Goal: Task Accomplishment & Management: Manage account settings

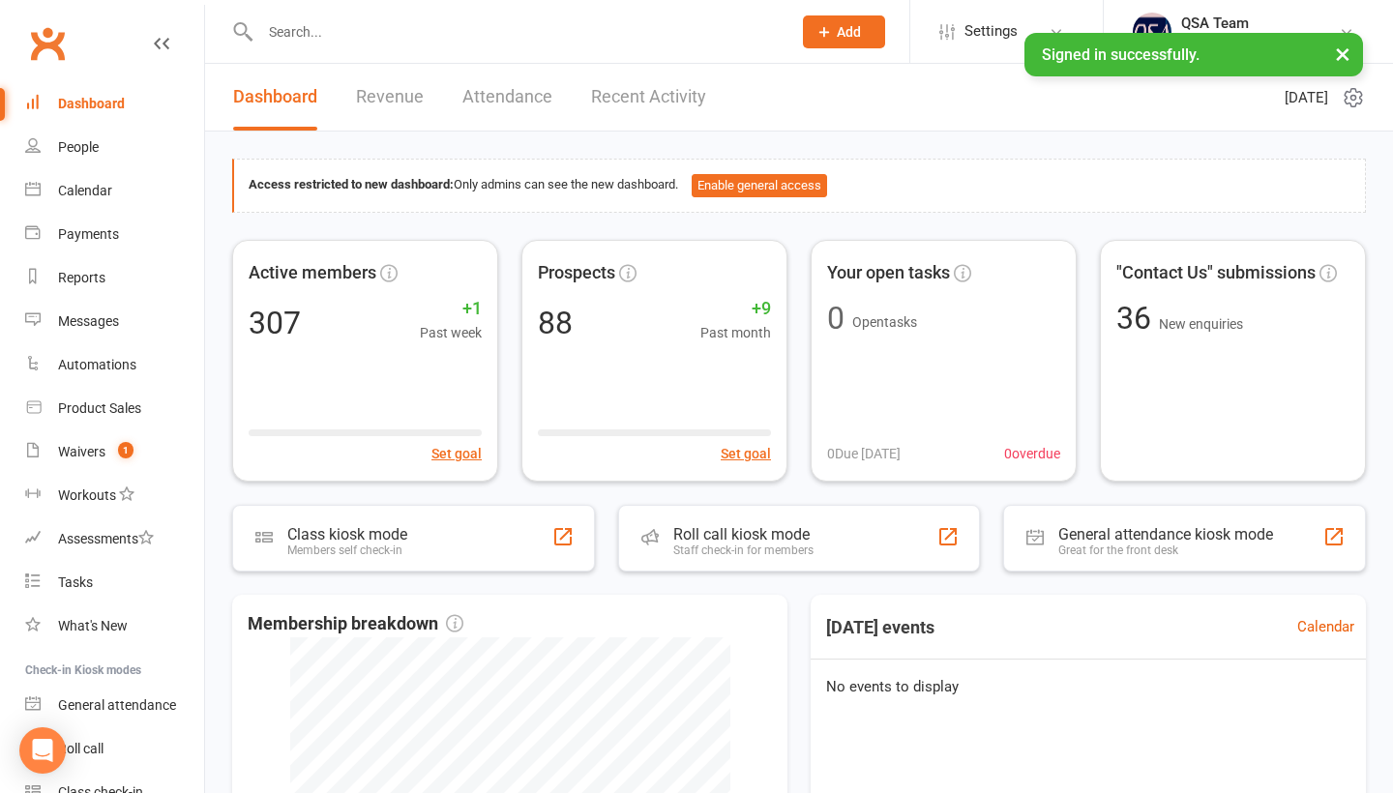
click at [301, 45] on div at bounding box center [505, 31] width 546 height 63
click at [297, 33] on input "text" at bounding box center [515, 31] width 523 height 27
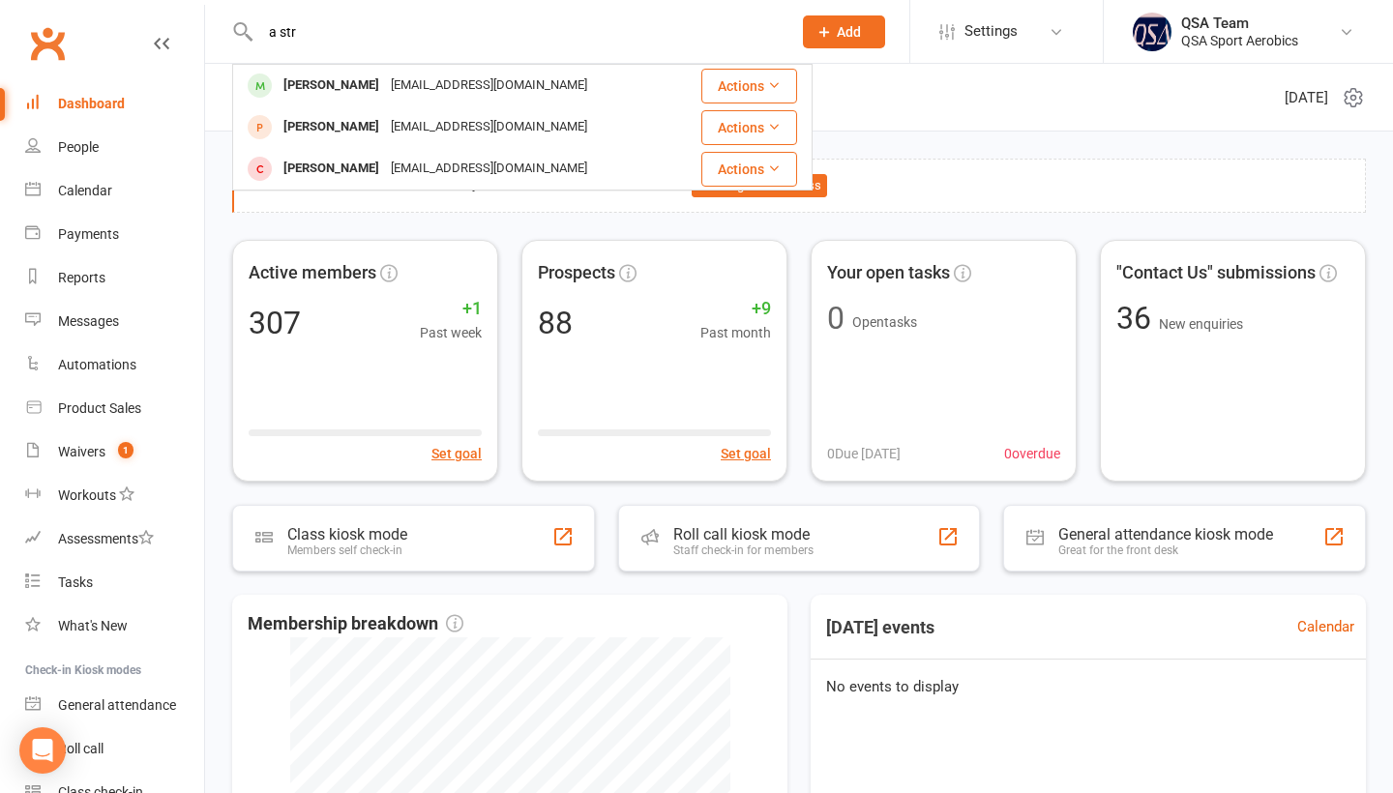
type input "a str"
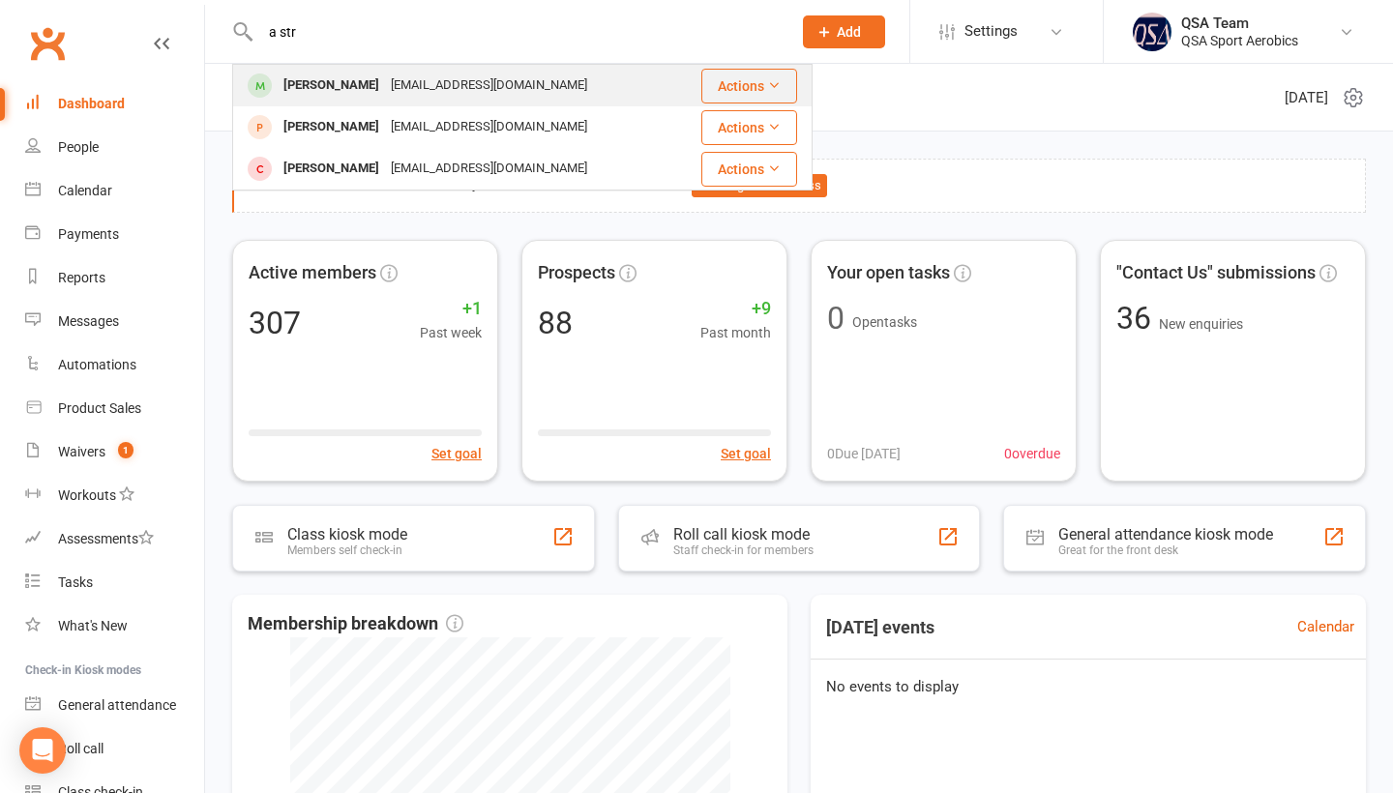
drag, startPoint x: 310, startPoint y: 62, endPoint x: 411, endPoint y: 83, distance: 103.8
click at [411, 83] on div "[EMAIL_ADDRESS][DOMAIN_NAME]" at bounding box center [489, 86] width 208 height 28
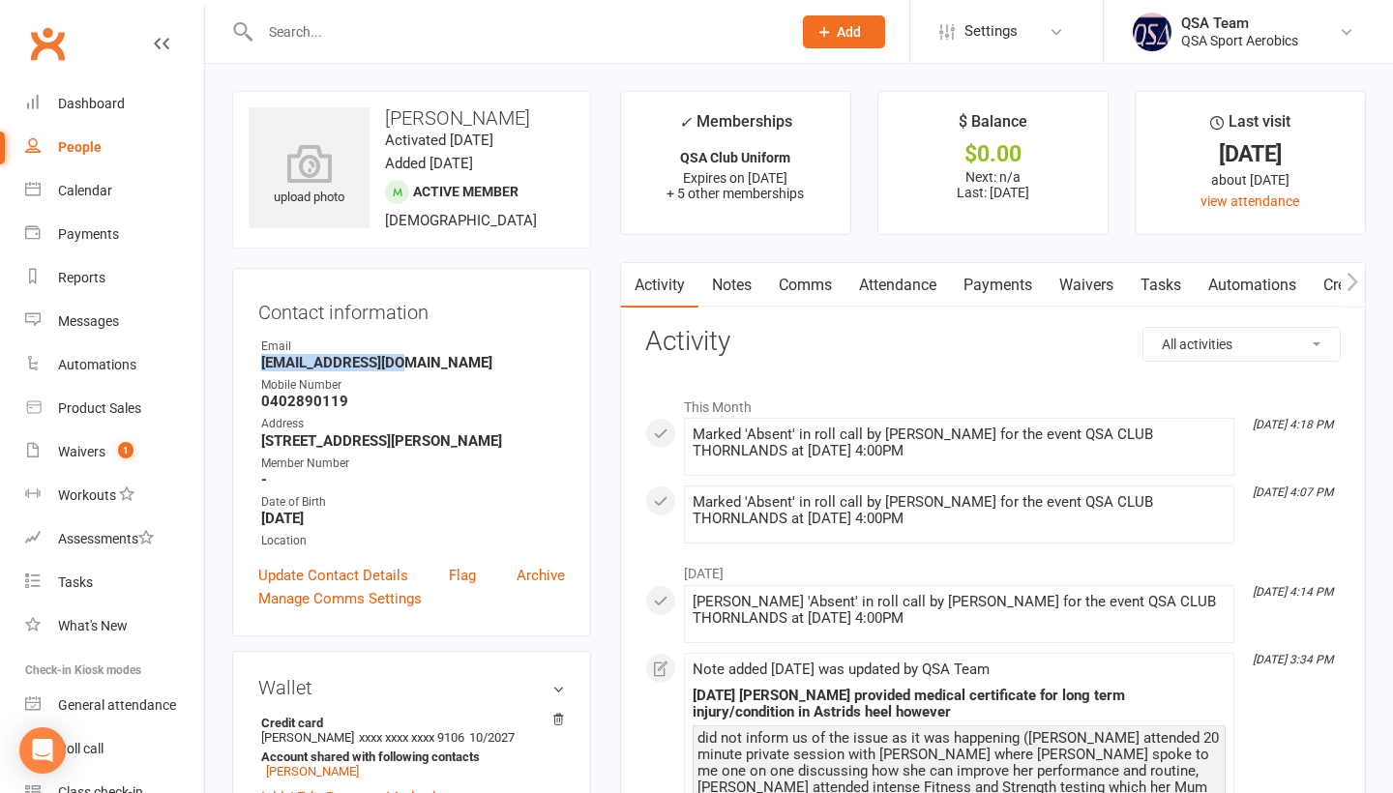
drag, startPoint x: 251, startPoint y: 359, endPoint x: 445, endPoint y: 356, distance: 193.5
click at [445, 357] on div "Contact information Owner Email [EMAIL_ADDRESS][DOMAIN_NAME] Mobile Number [PHO…" at bounding box center [411, 452] width 359 height 369
copy strong "[EMAIL_ADDRESS][DOMAIN_NAME]"
click at [734, 285] on link "Notes" at bounding box center [731, 285] width 67 height 44
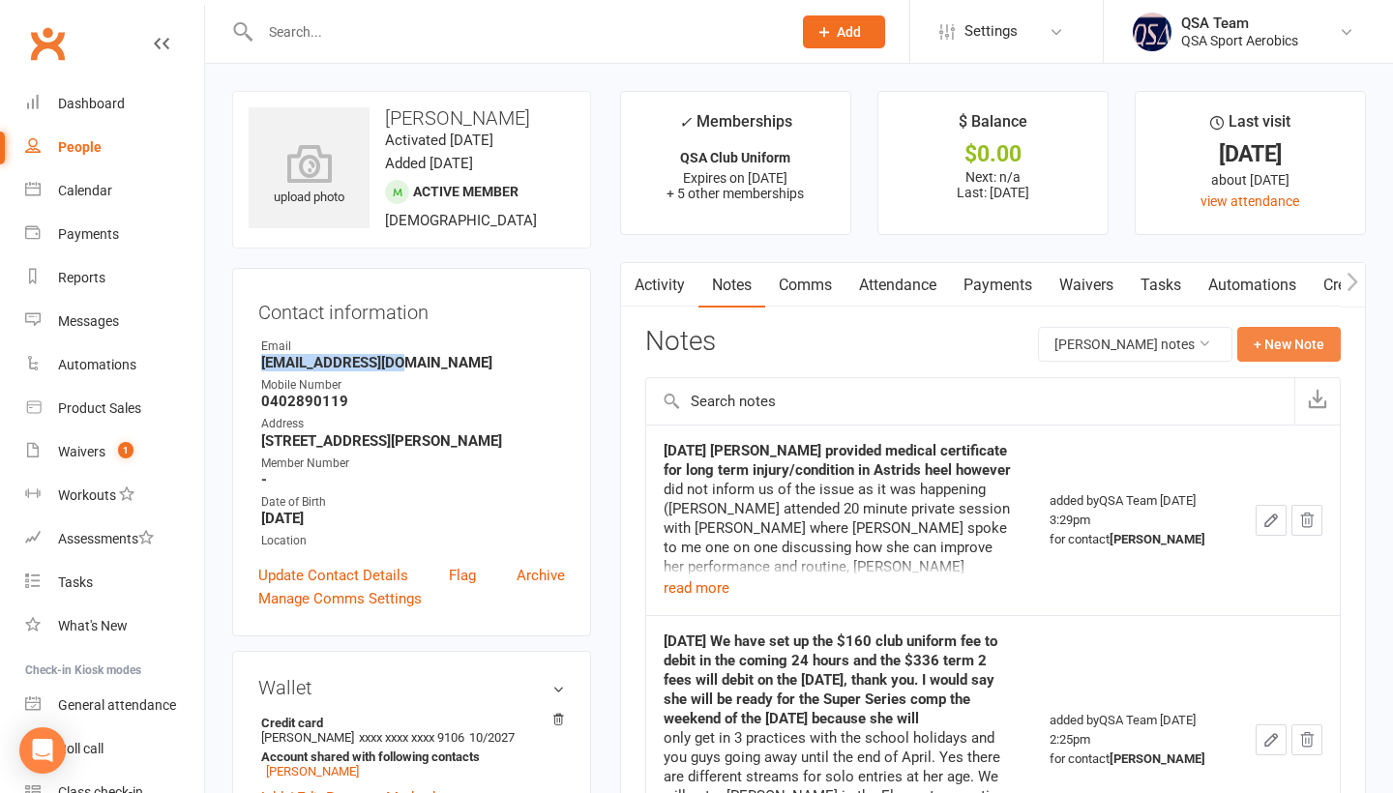
click at [1315, 344] on button "+ New Note" at bounding box center [1288, 344] width 103 height 35
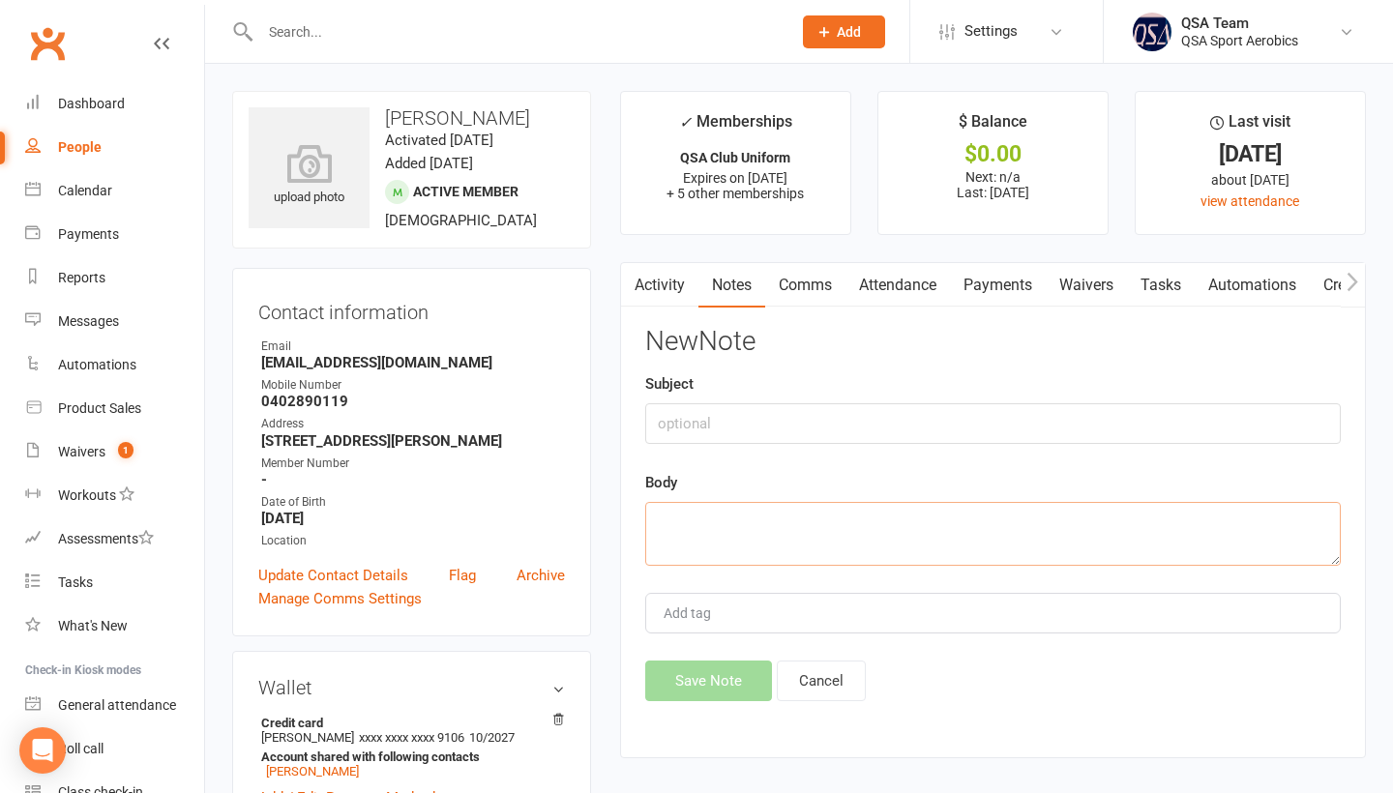
click at [775, 547] on textarea at bounding box center [992, 534] width 695 height 64
paste textarea "It definitely was a very successful nationals. The refund has now been processe…"
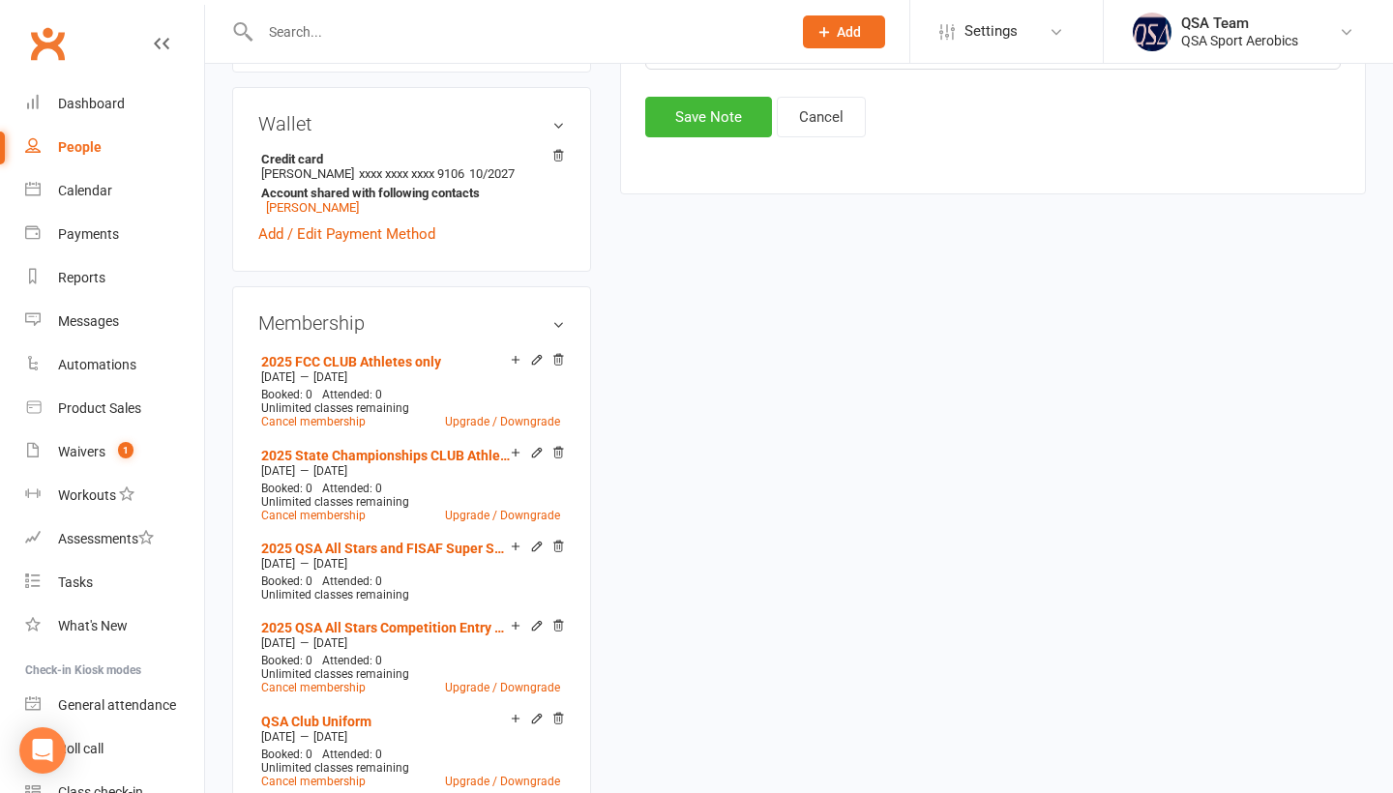
scroll to position [563, 0]
type textarea "It definitely was a very successful nationals. The refund has now been processe…"
click at [688, 124] on button "Save Note" at bounding box center [708, 118] width 127 height 41
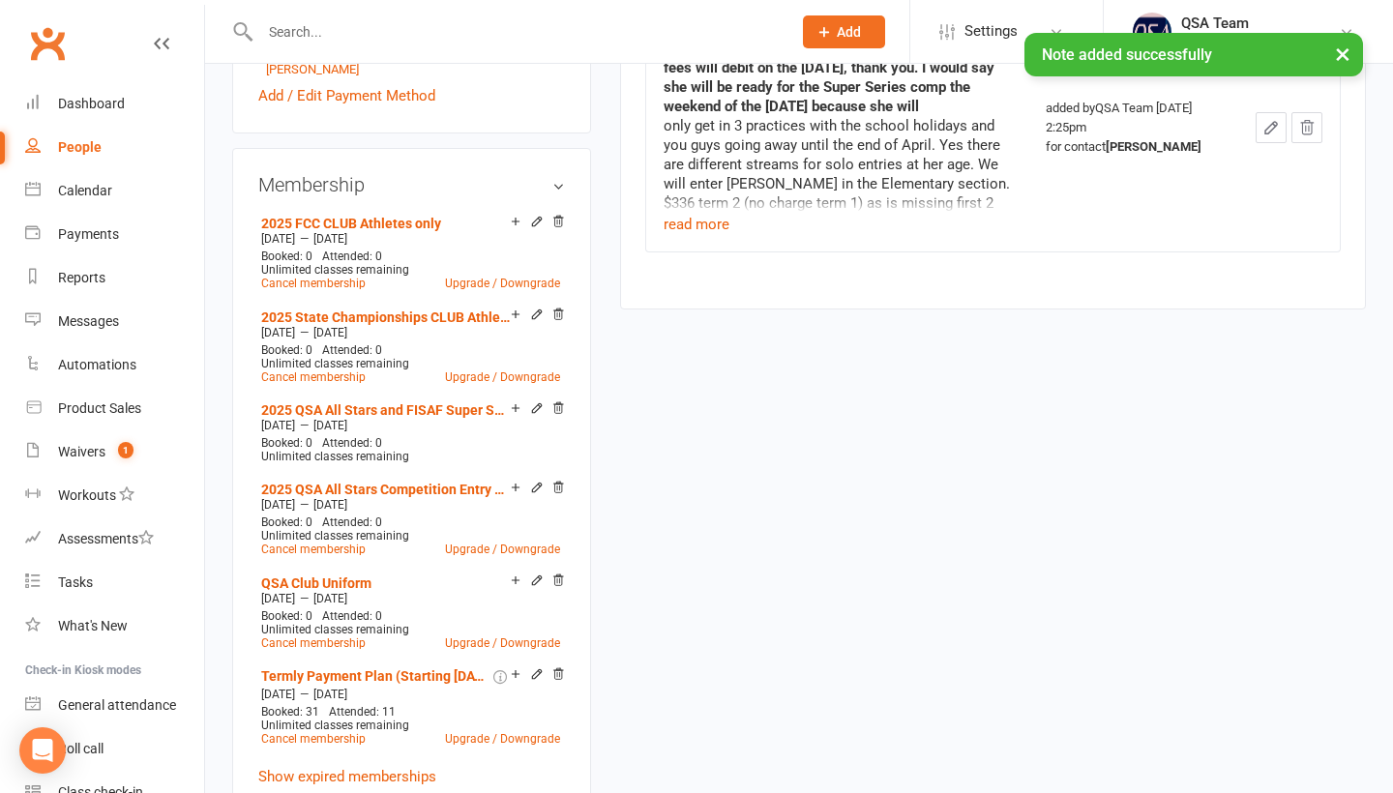
scroll to position [706, 0]
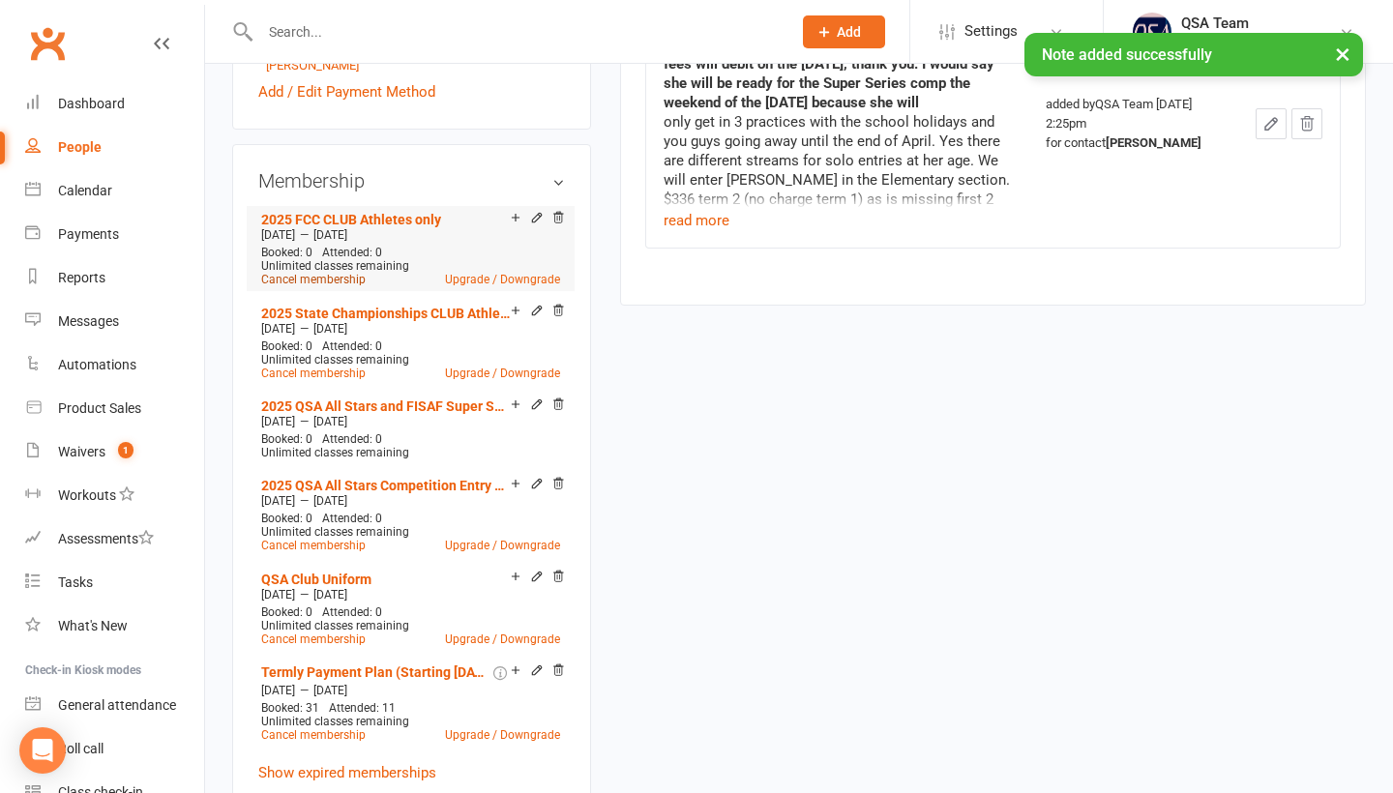
click at [295, 278] on link "Cancel membership" at bounding box center [313, 280] width 104 height 14
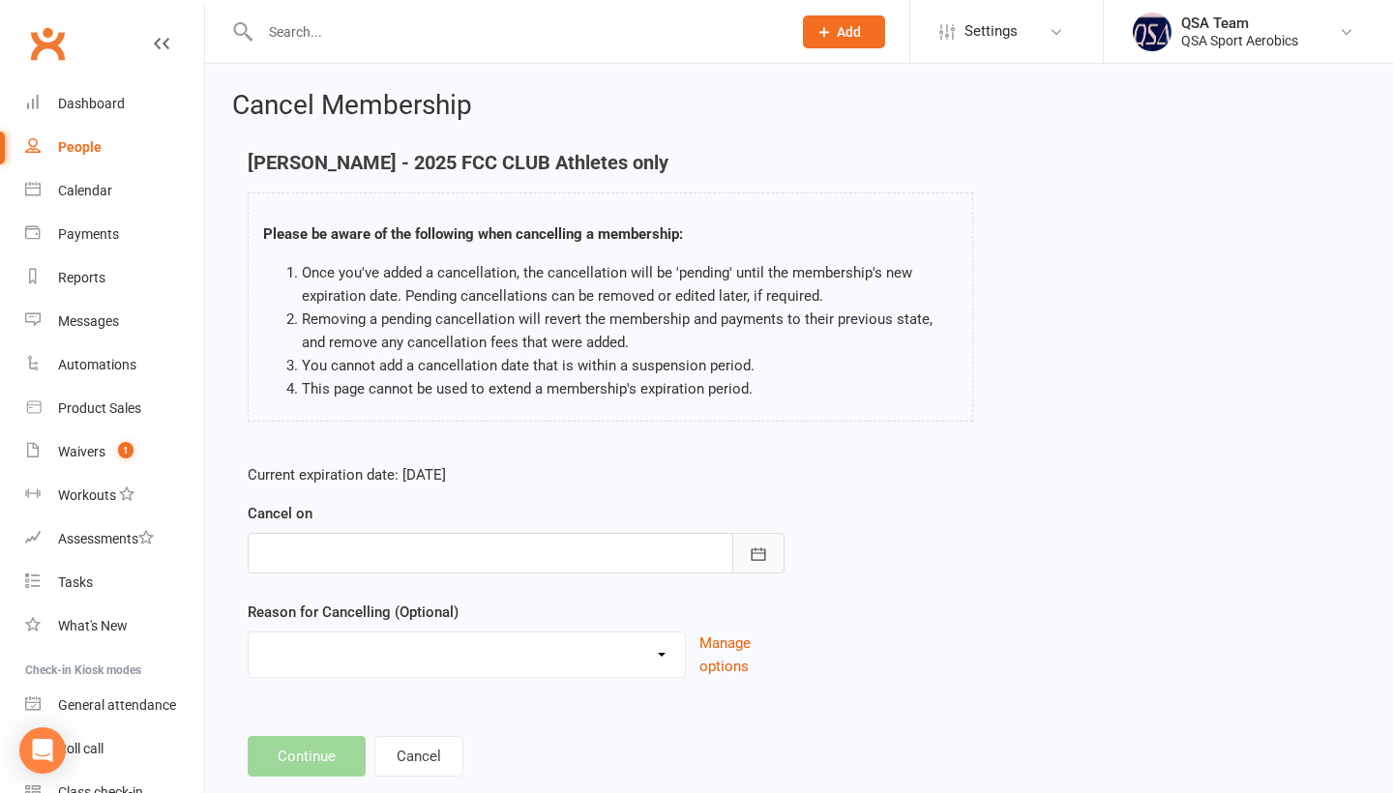
click at [755, 555] on icon "button" at bounding box center [758, 554] width 19 height 19
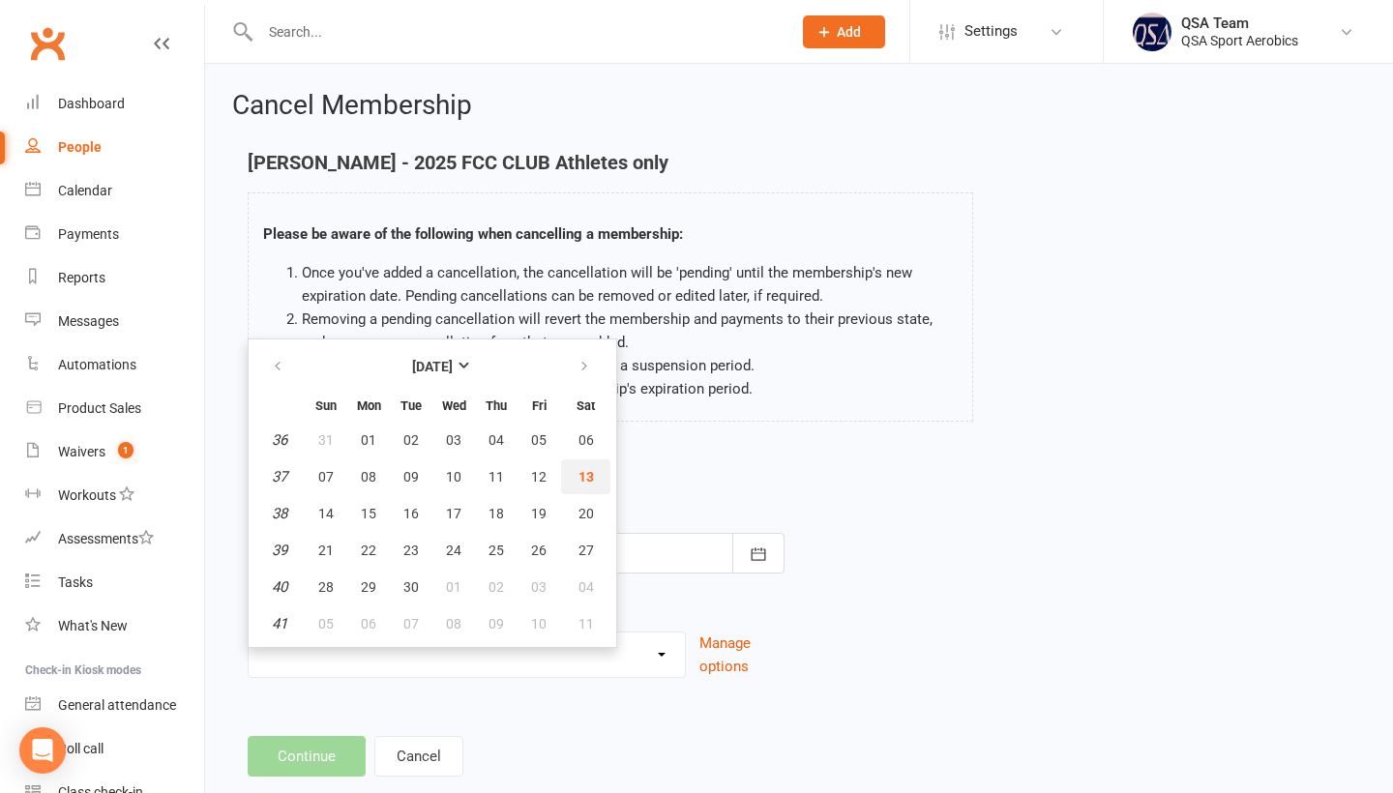
click at [584, 475] on span "13" at bounding box center [585, 476] width 15 height 15
type input "[DATE]"
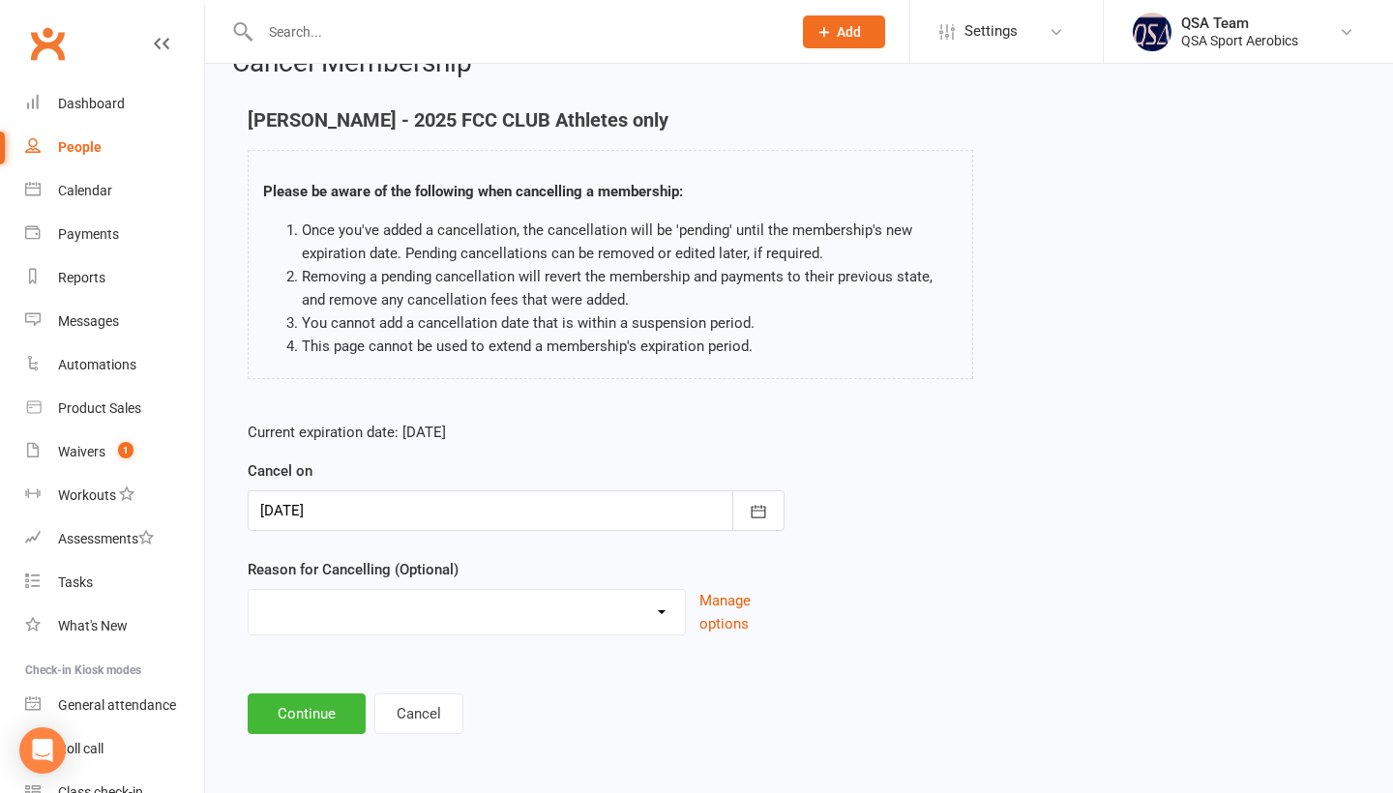
scroll to position [47, 0]
select select "1"
click at [940, 490] on div "Current expiration date: [DATE] Cancel on [DATE] [DATE] Sun Mon Tue Wed Thu Fri…" at bounding box center [799, 534] width 1132 height 256
drag, startPoint x: 215, startPoint y: 546, endPoint x: 214, endPoint y: 503, distance: 43.5
click at [214, 499] on div "Cancel Membership [PERSON_NAME] - 2025 FCC CLUB Athletes only Please be aware o…" at bounding box center [799, 393] width 1188 height 744
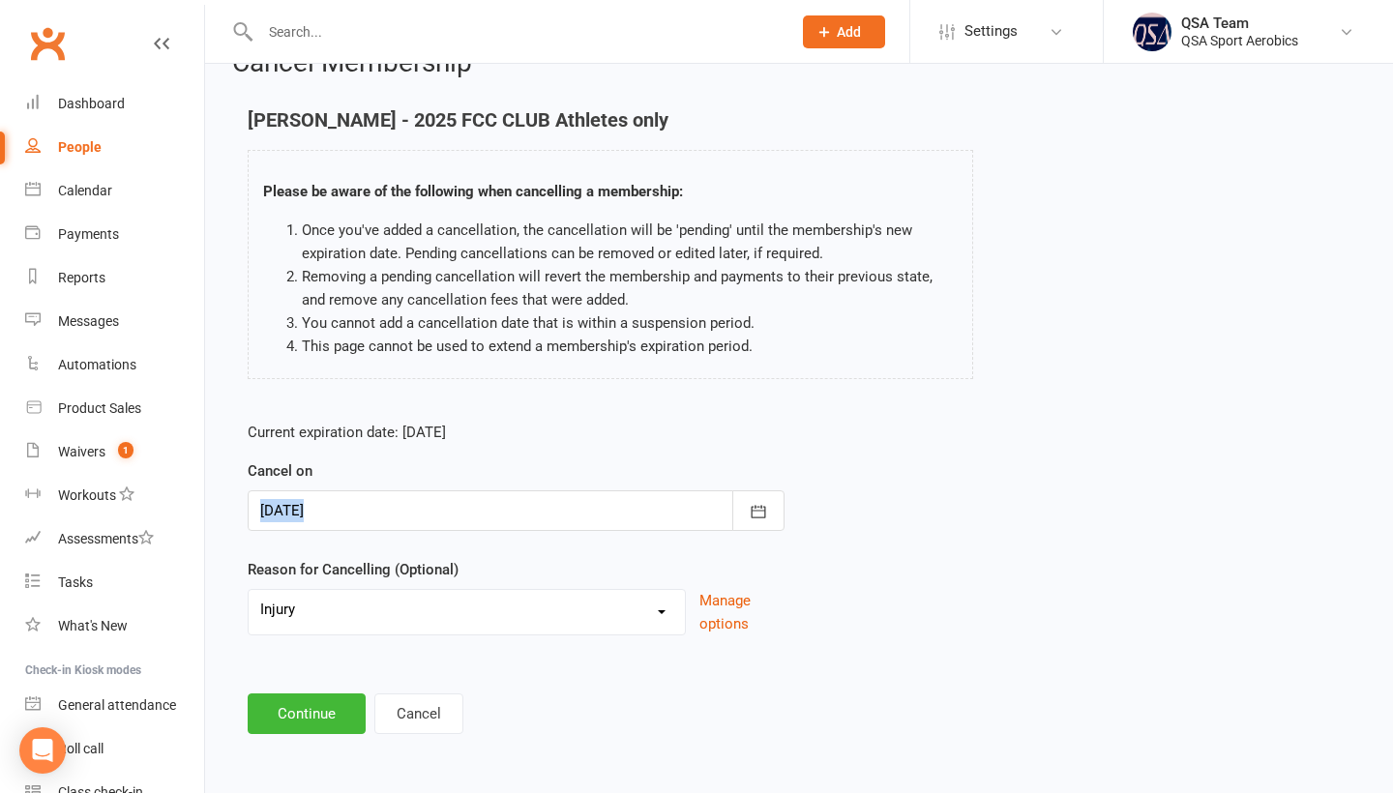
click at [280, 722] on button "Continue" at bounding box center [307, 713] width 118 height 41
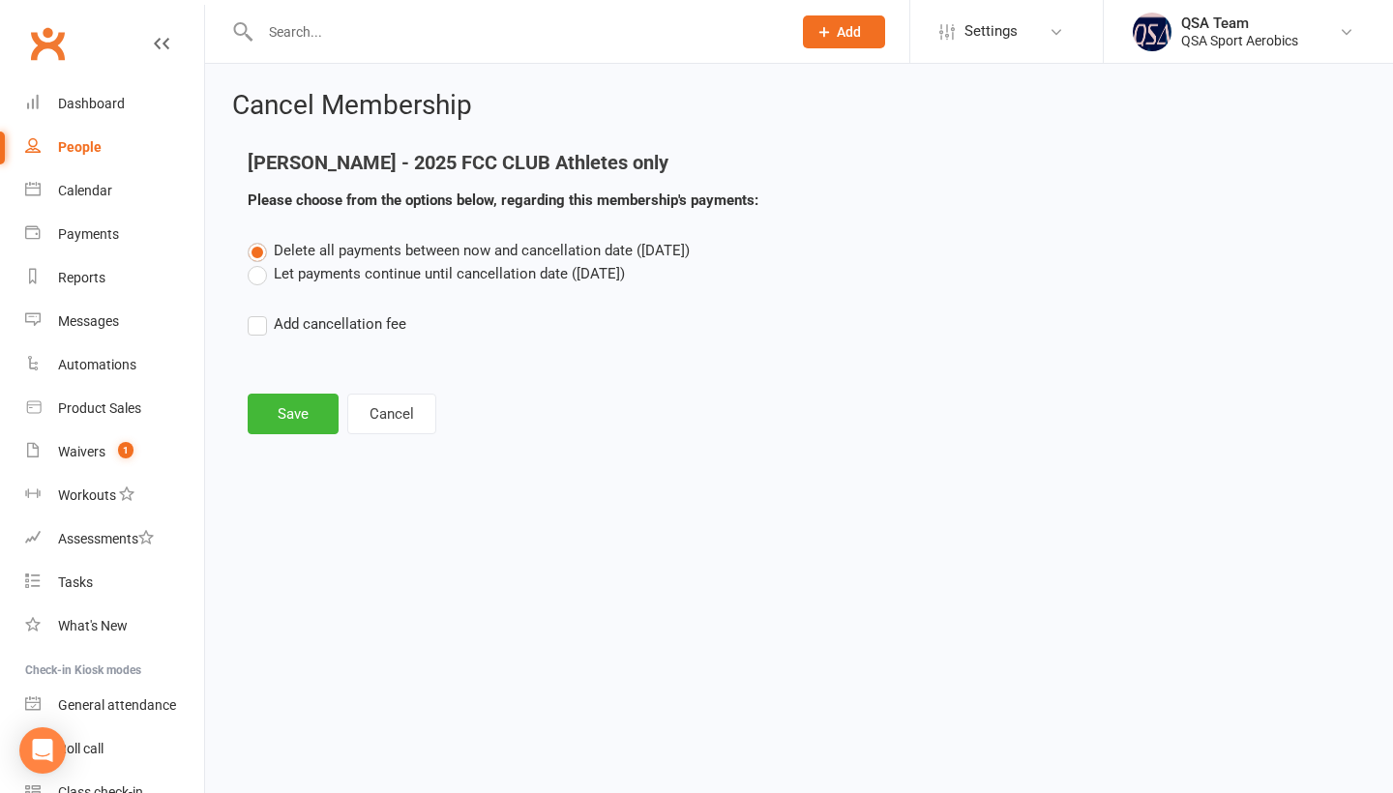
scroll to position [0, 0]
click at [305, 429] on button "Save" at bounding box center [293, 414] width 91 height 41
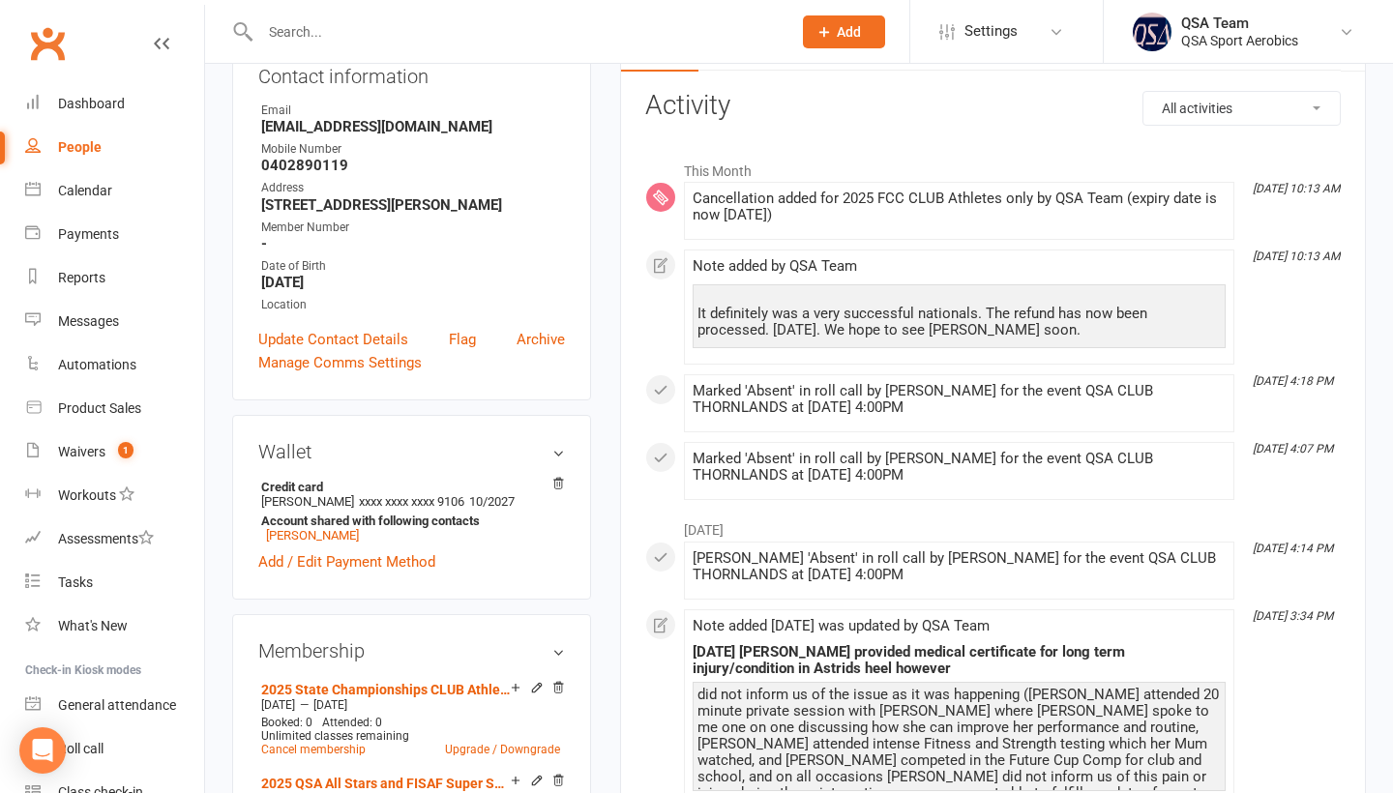
scroll to position [412, 0]
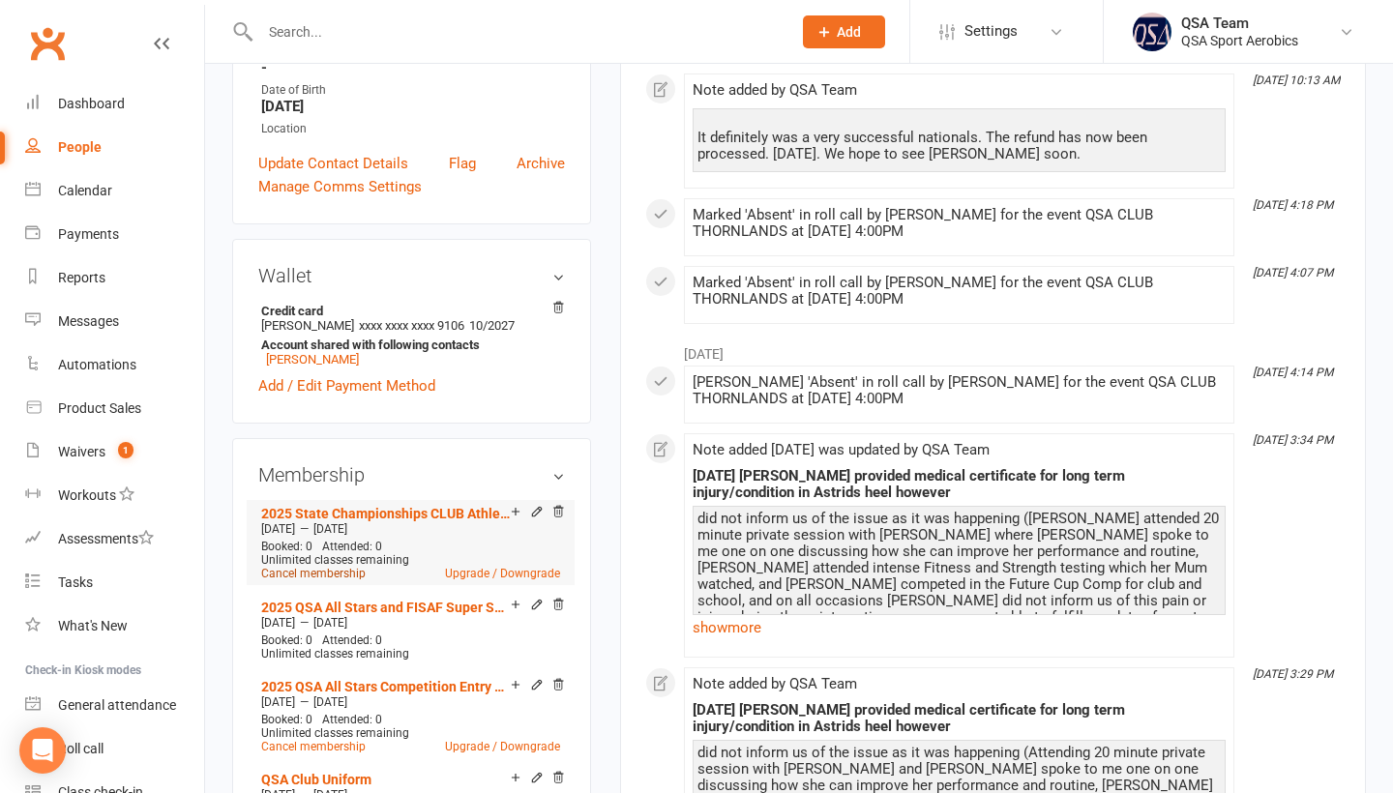
click at [315, 572] on link "Cancel membership" at bounding box center [313, 574] width 104 height 14
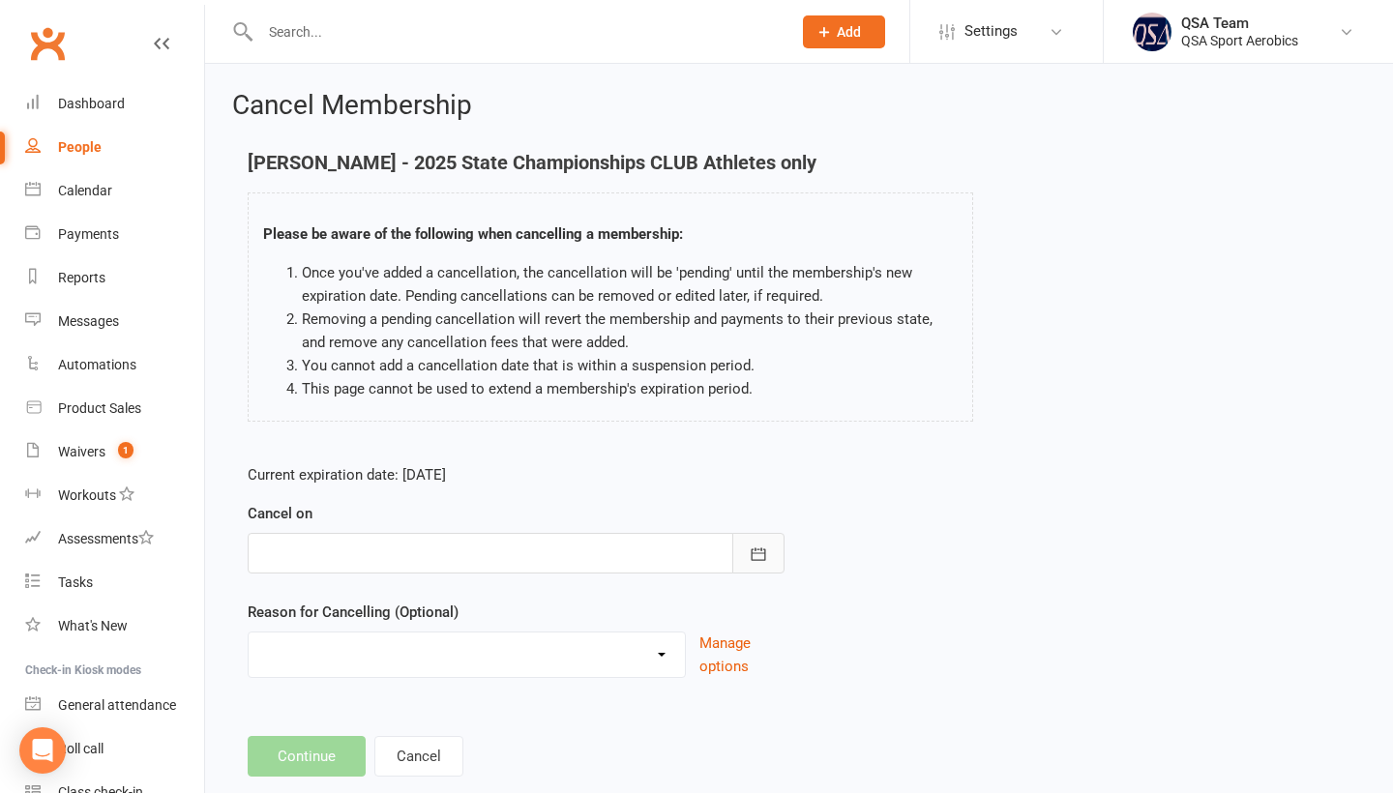
click at [763, 572] on button "button" at bounding box center [758, 553] width 52 height 41
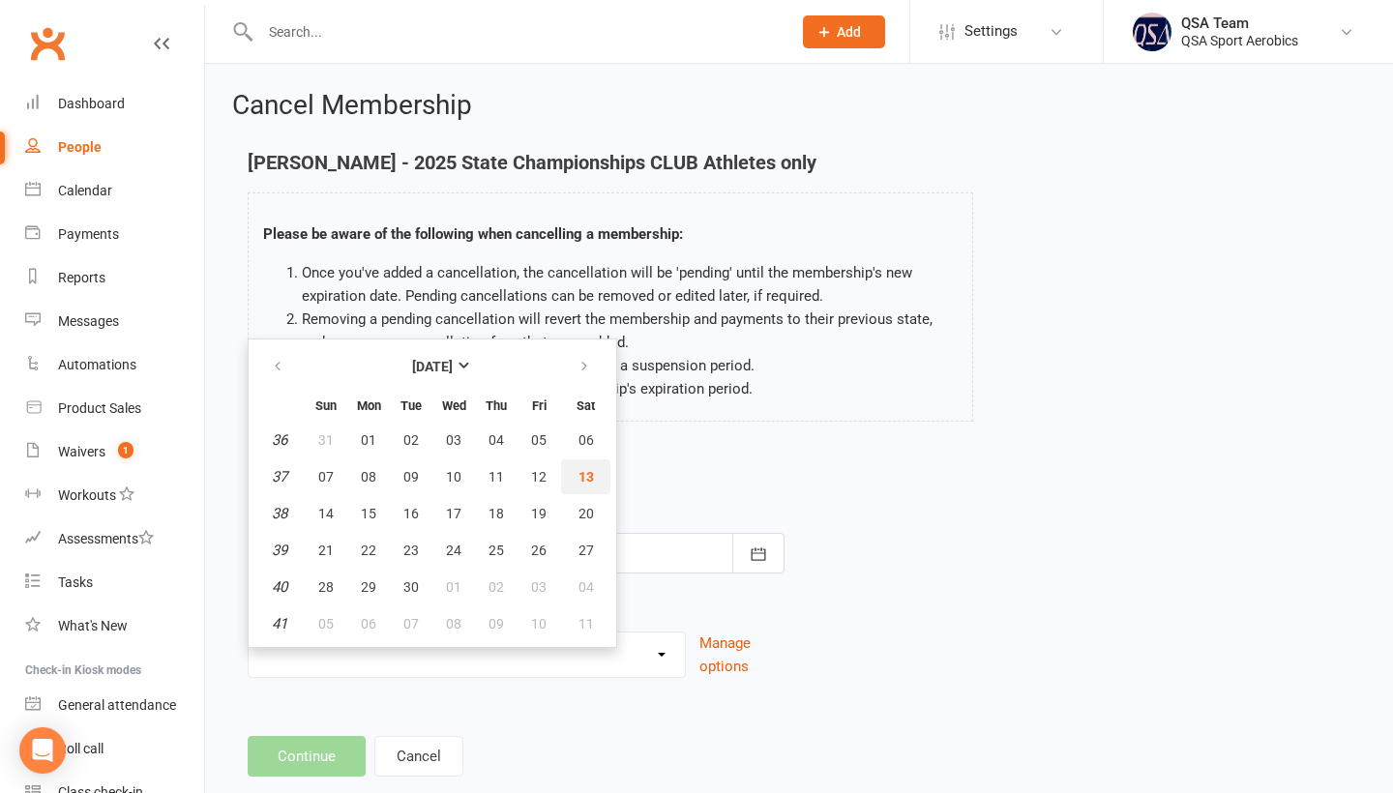
click at [601, 479] on button "13" at bounding box center [585, 476] width 49 height 35
type input "[DATE]"
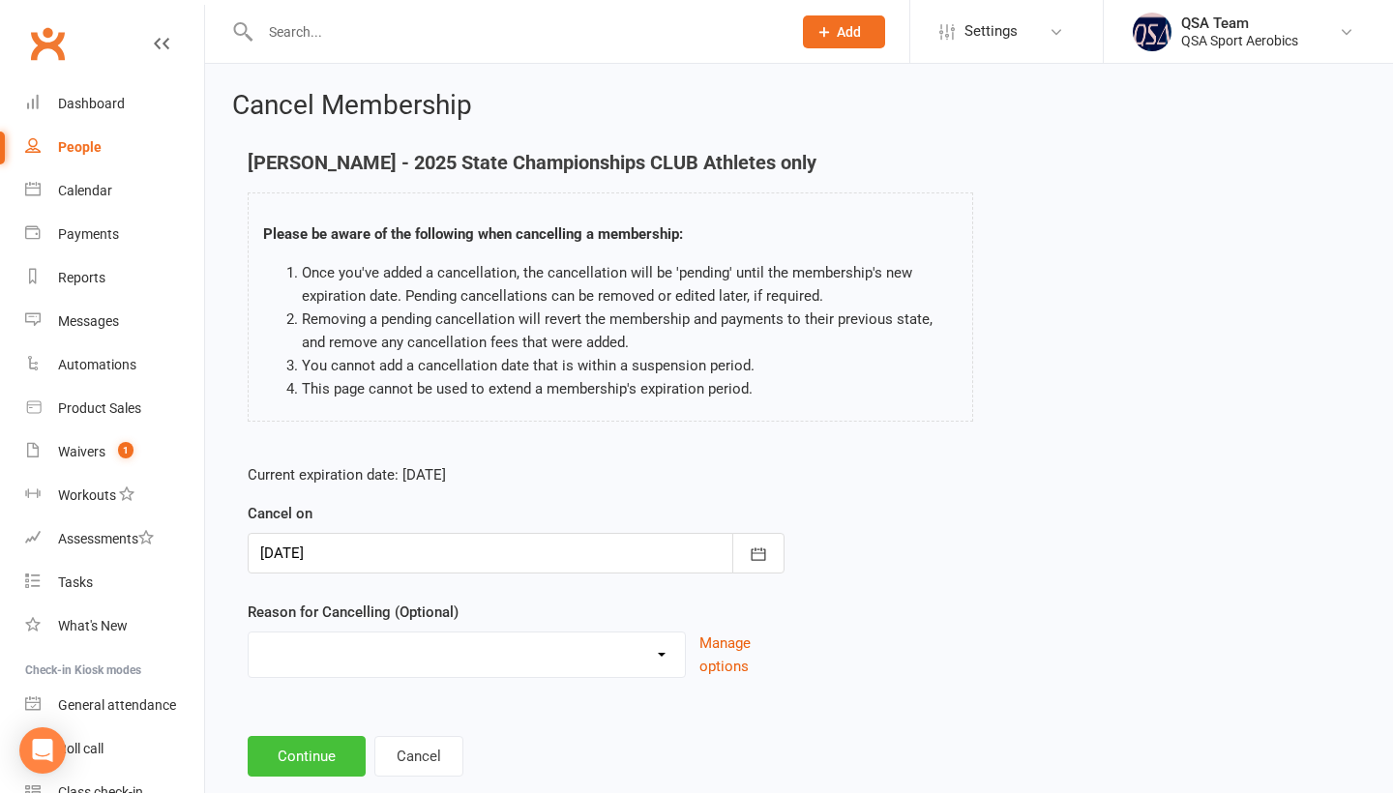
click at [280, 773] on button "Continue" at bounding box center [307, 756] width 118 height 41
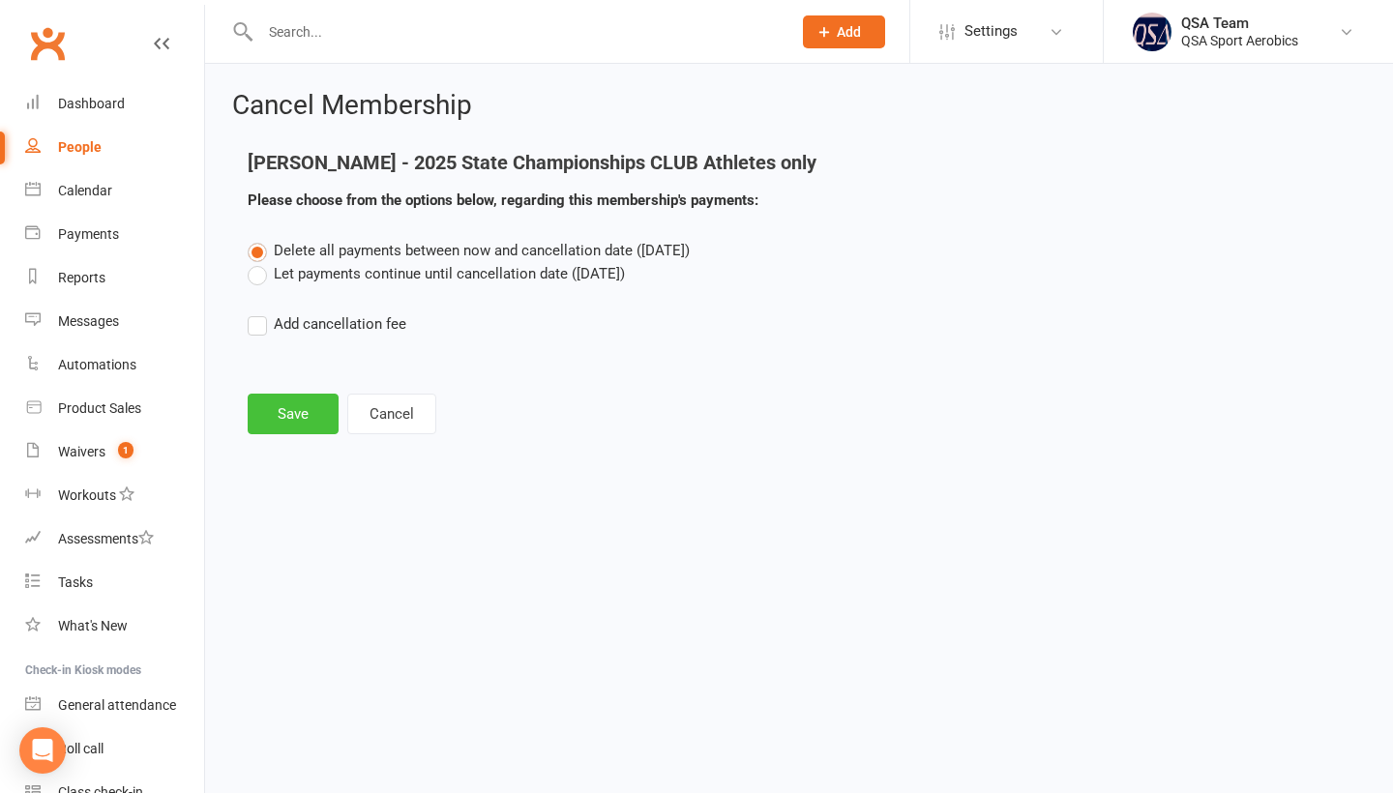
click at [259, 411] on button "Save" at bounding box center [293, 414] width 91 height 41
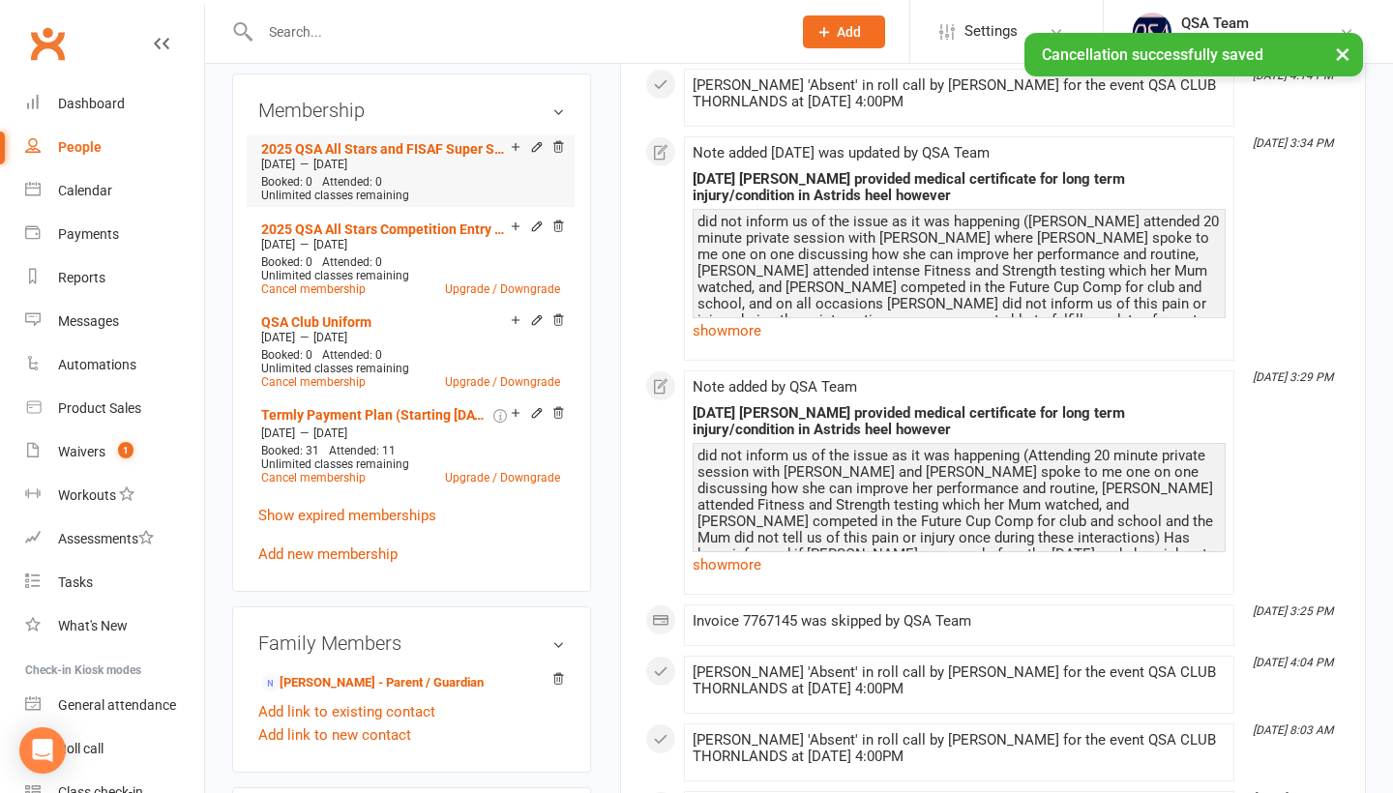
scroll to position [716, 0]
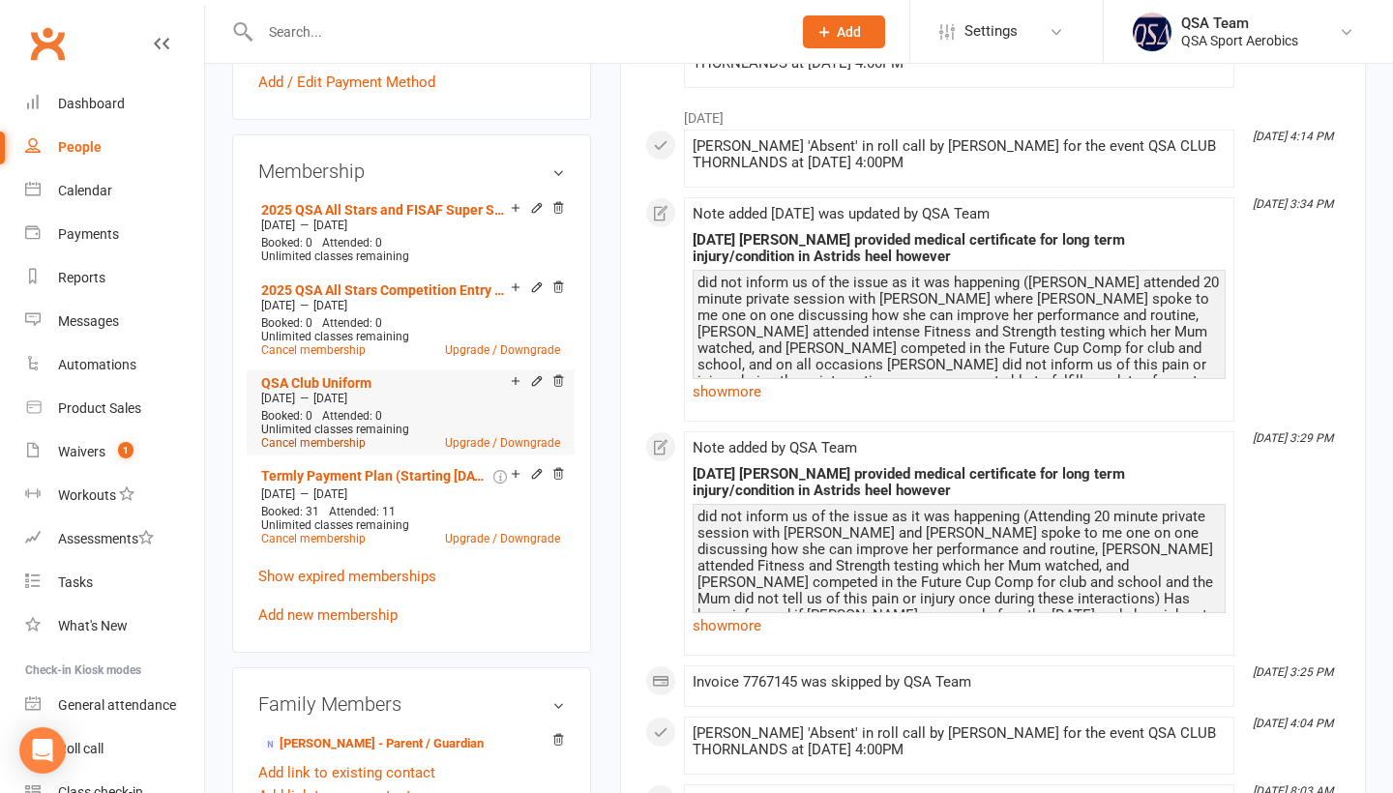
click at [322, 448] on link "Cancel membership" at bounding box center [313, 443] width 104 height 14
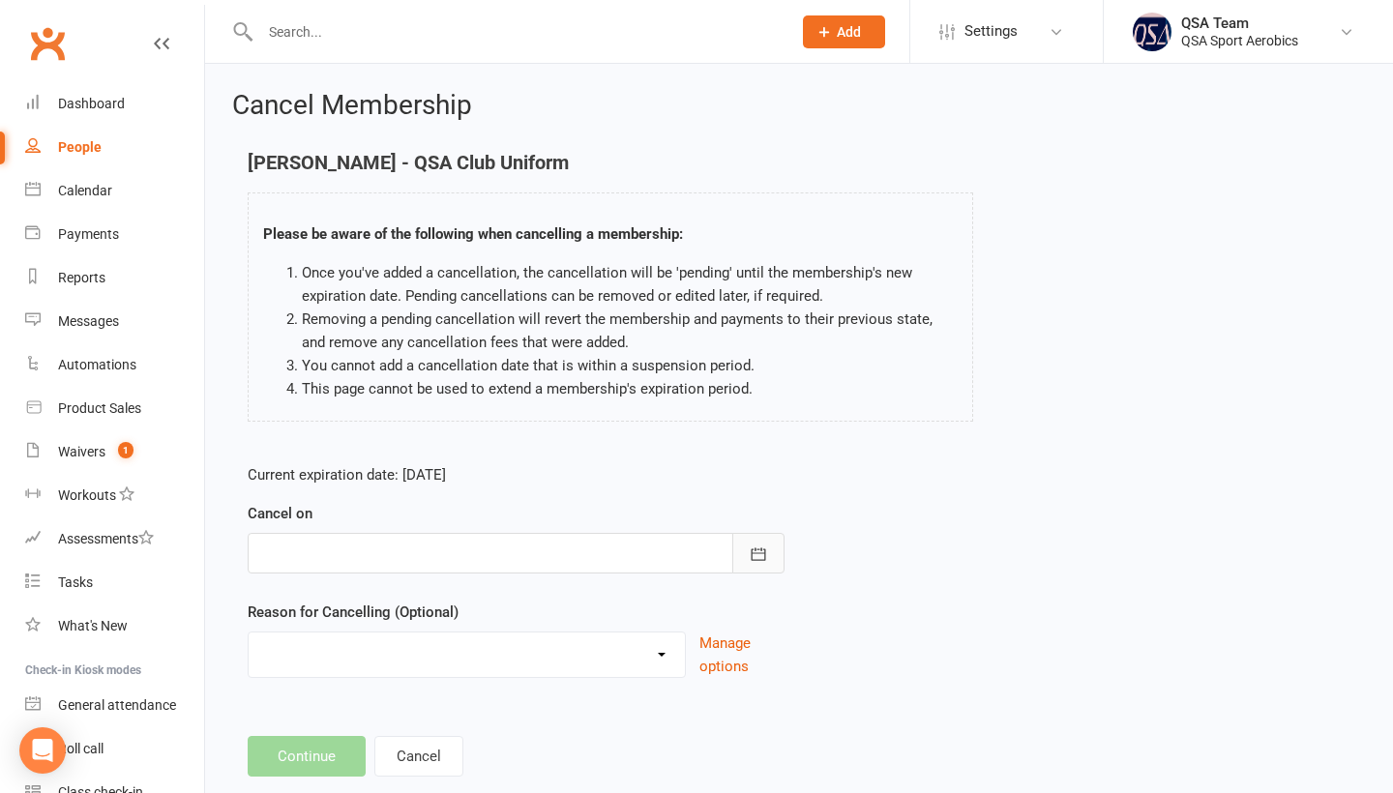
click at [763, 552] on icon "button" at bounding box center [758, 554] width 19 height 19
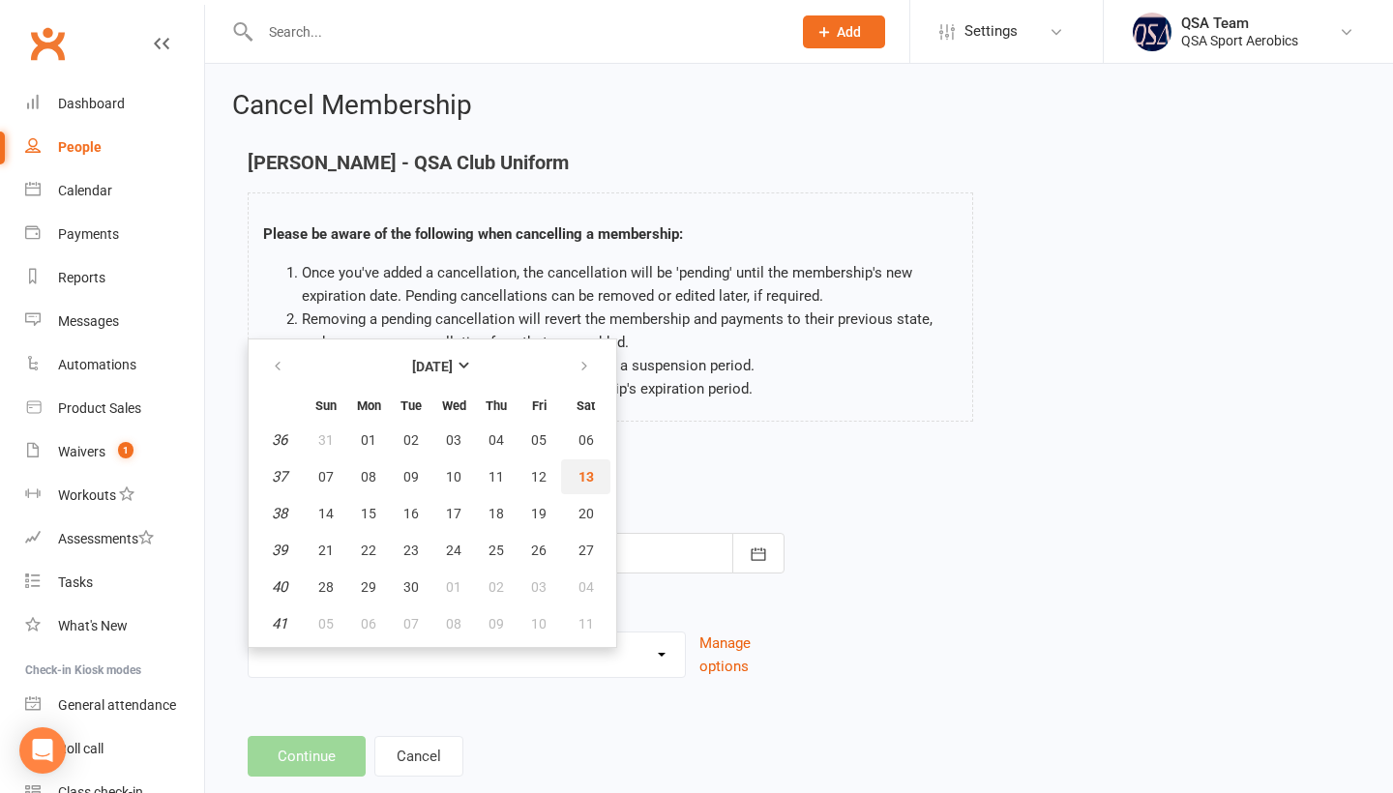
click at [592, 465] on button "13" at bounding box center [585, 476] width 49 height 35
type input "[DATE]"
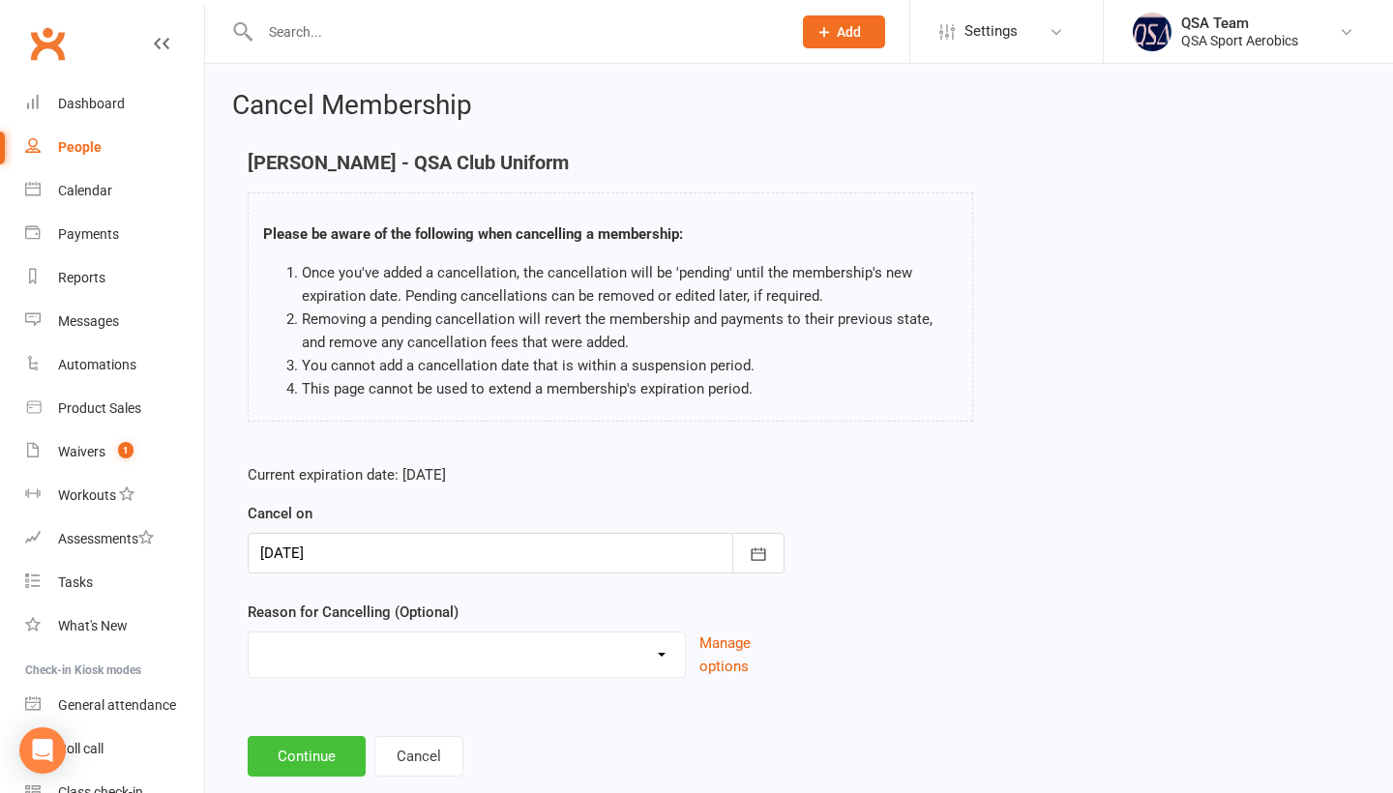
click at [322, 754] on button "Continue" at bounding box center [307, 756] width 118 height 41
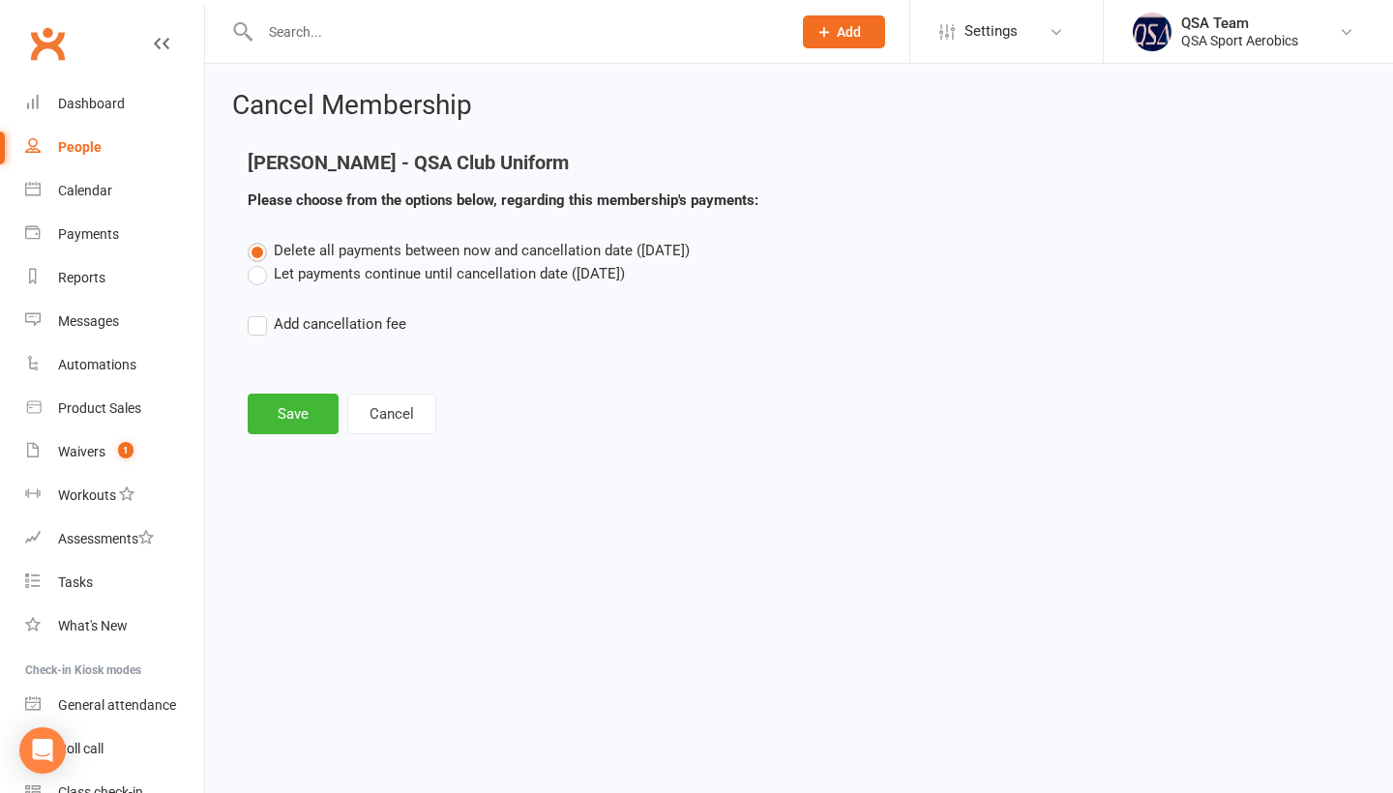
click at [285, 391] on main "[PERSON_NAME] - QSA Club Uniform Please choose from the options below, regardin…" at bounding box center [799, 293] width 1134 height 282
click at [289, 412] on button "Save" at bounding box center [293, 414] width 91 height 41
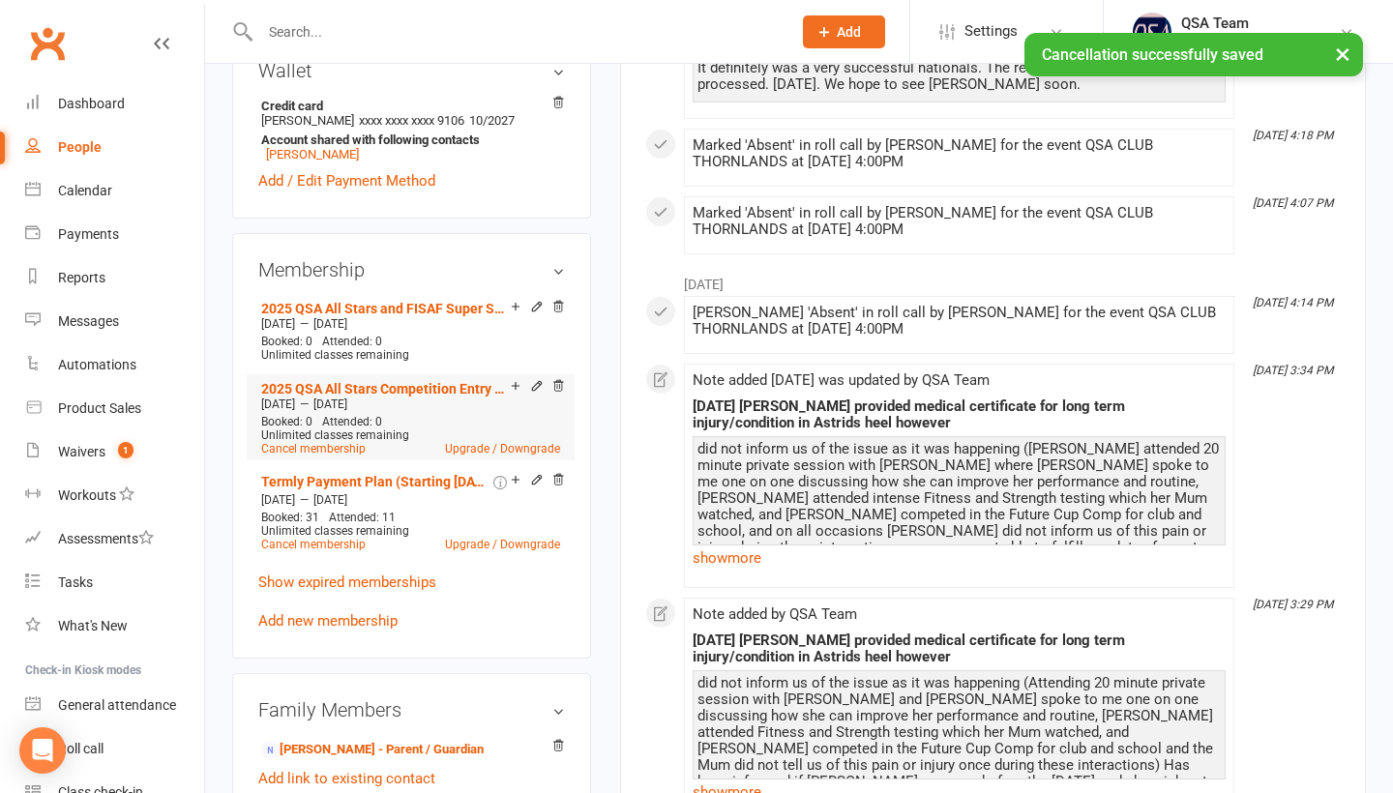
scroll to position [618, 0]
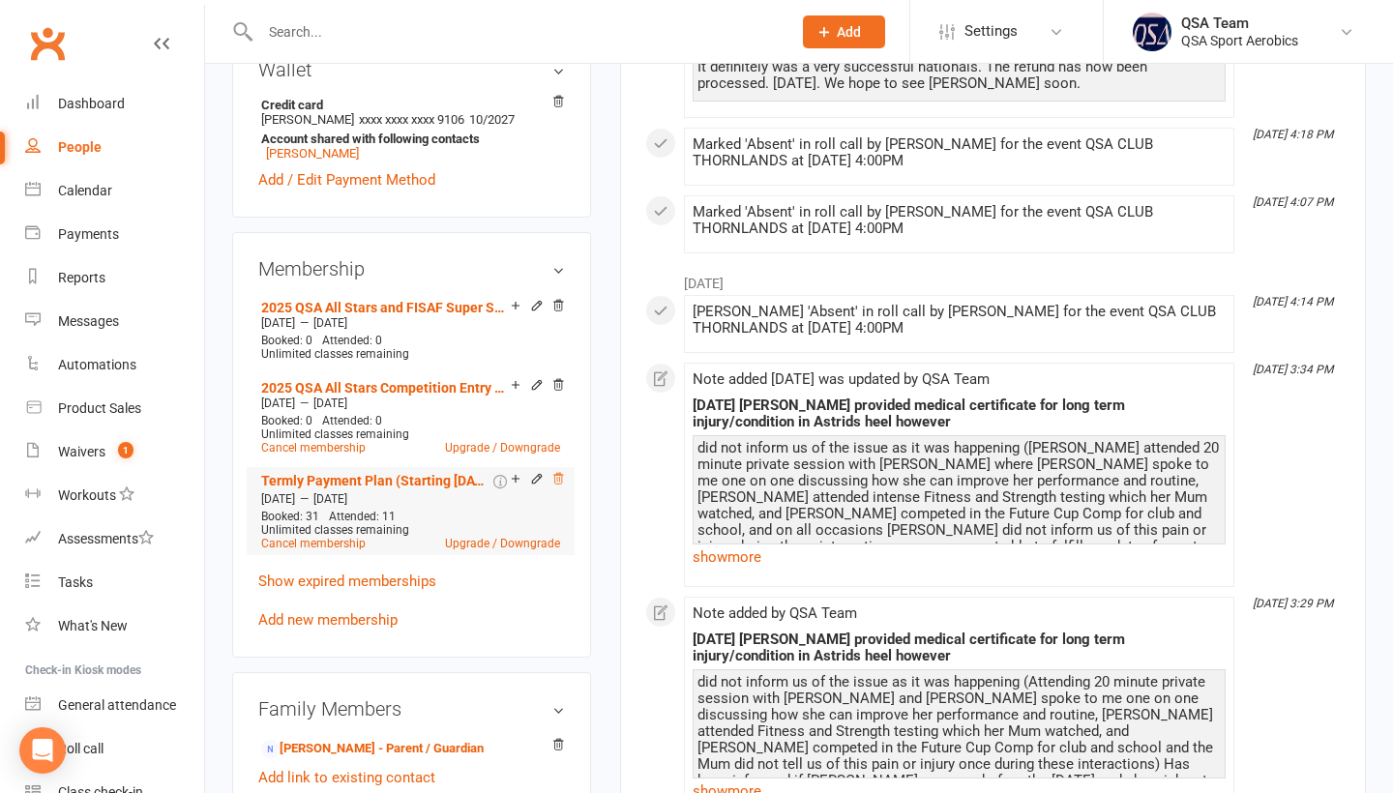
click at [558, 485] on icon at bounding box center [558, 479] width 14 height 14
click at [330, 545] on link "Cancel membership" at bounding box center [313, 544] width 104 height 14
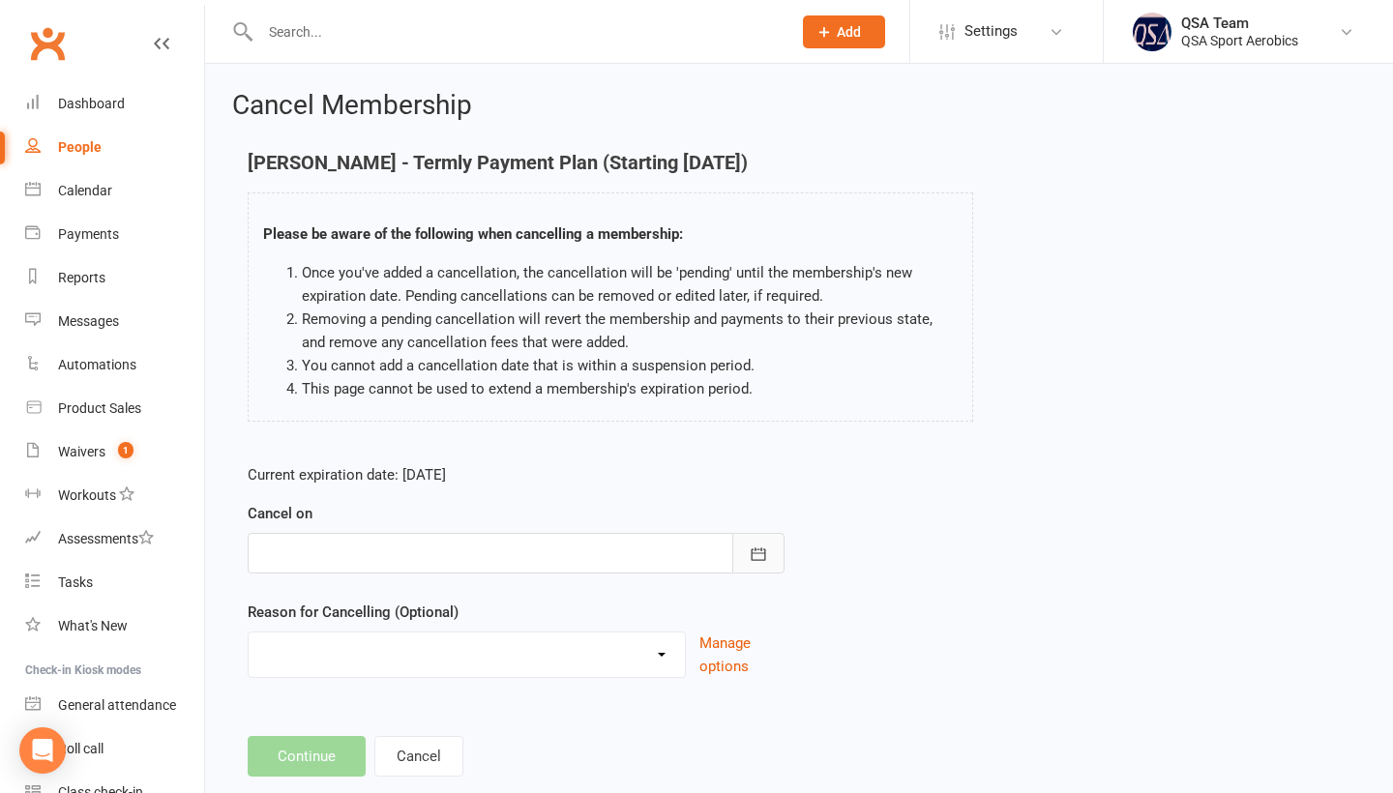
click at [752, 549] on icon "button" at bounding box center [759, 553] width 15 height 13
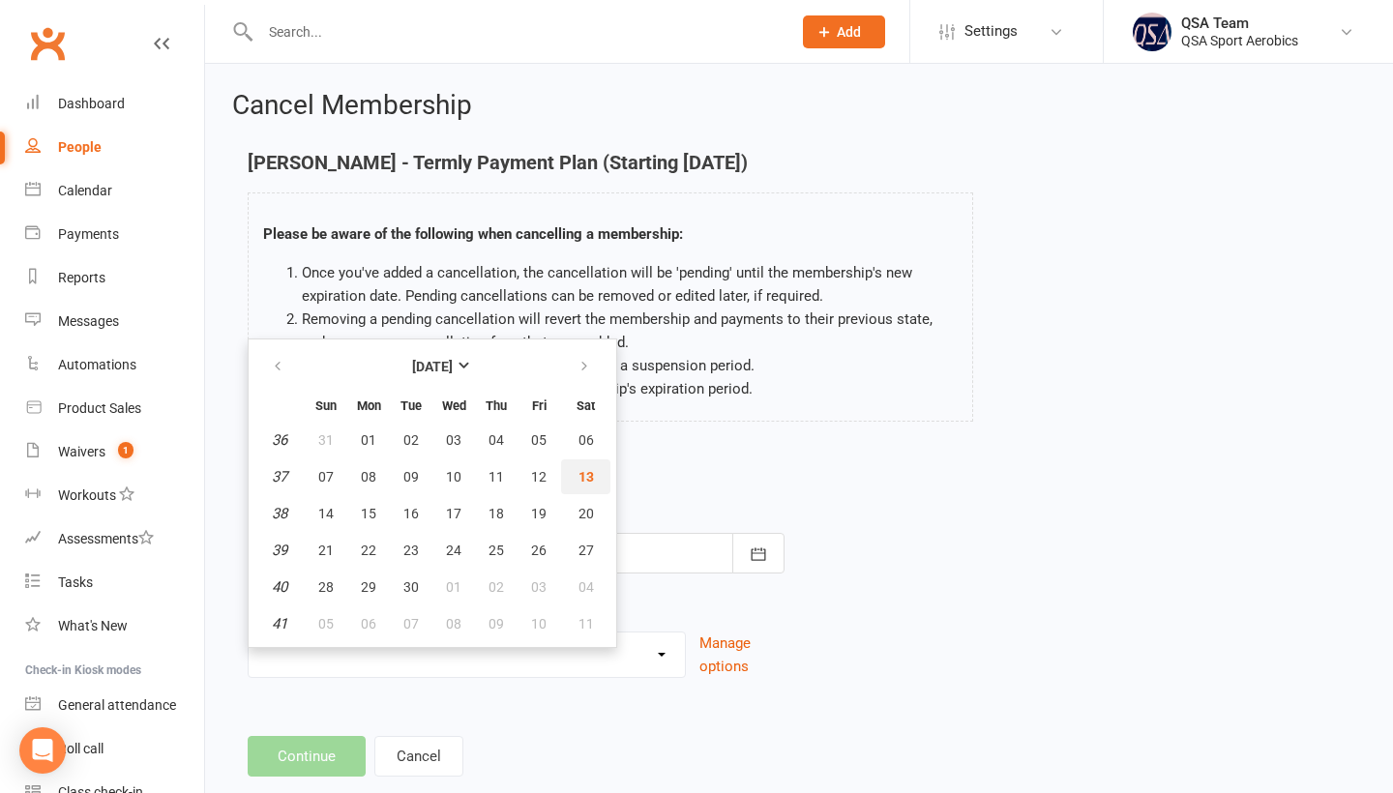
click at [581, 478] on span "13" at bounding box center [585, 476] width 15 height 15
type input "[DATE]"
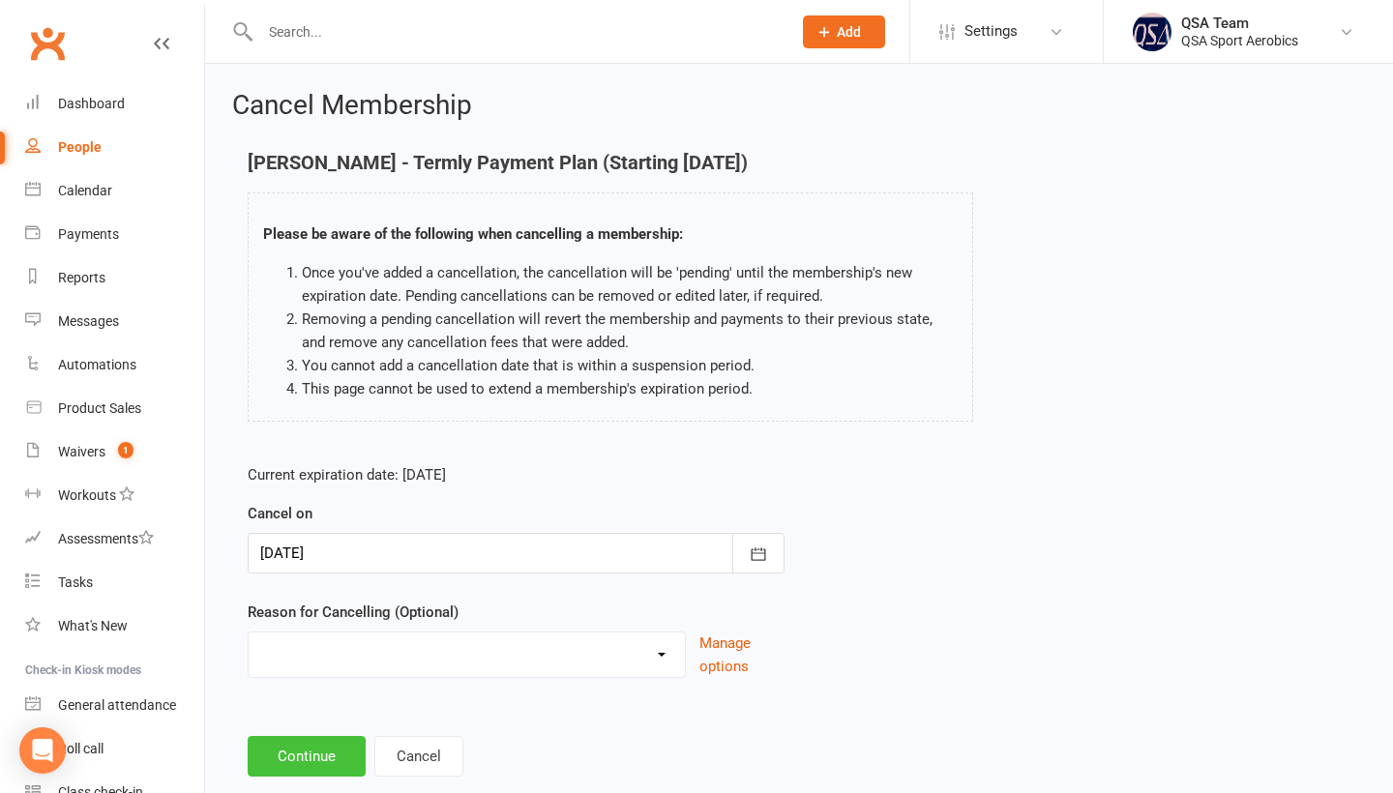
click at [321, 756] on button "Continue" at bounding box center [307, 756] width 118 height 41
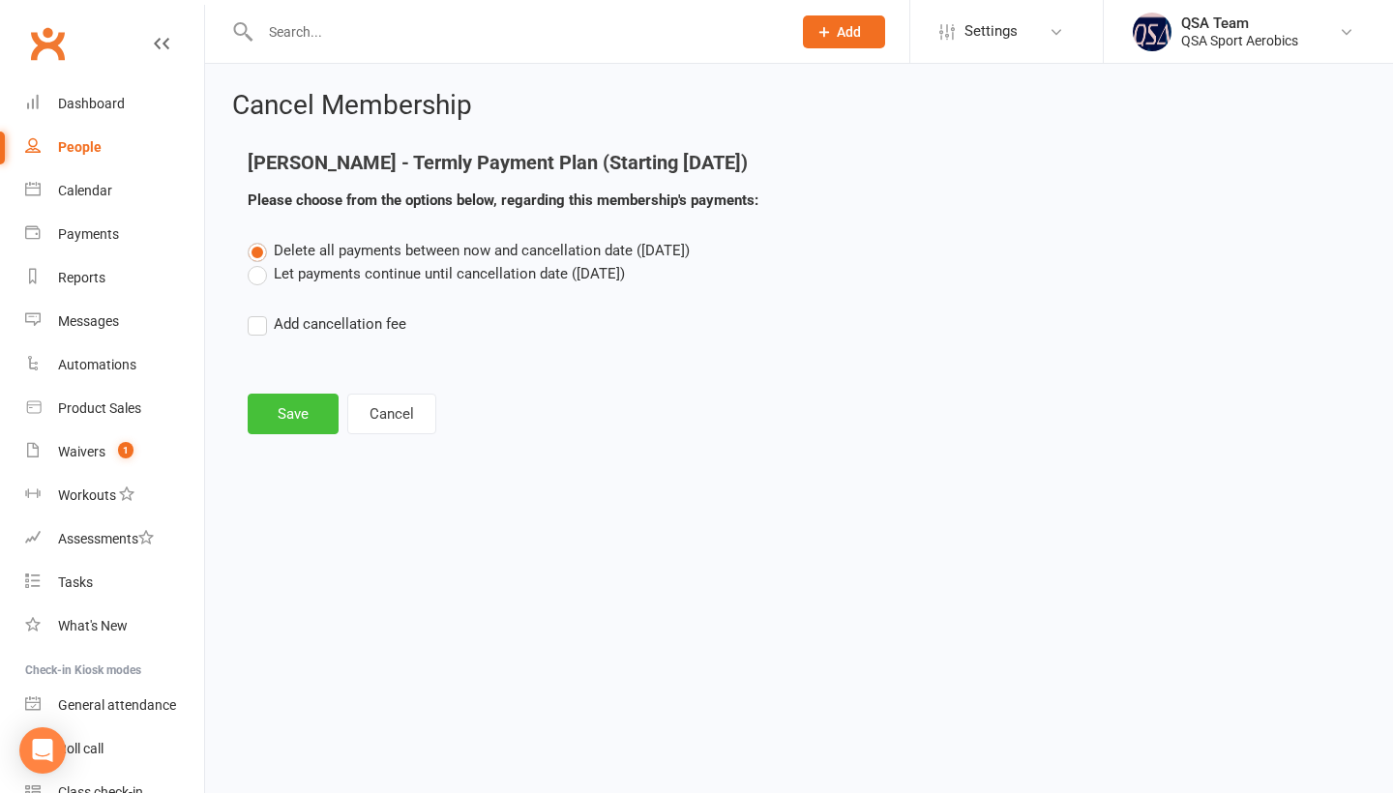
click at [288, 427] on button "Save" at bounding box center [293, 414] width 91 height 41
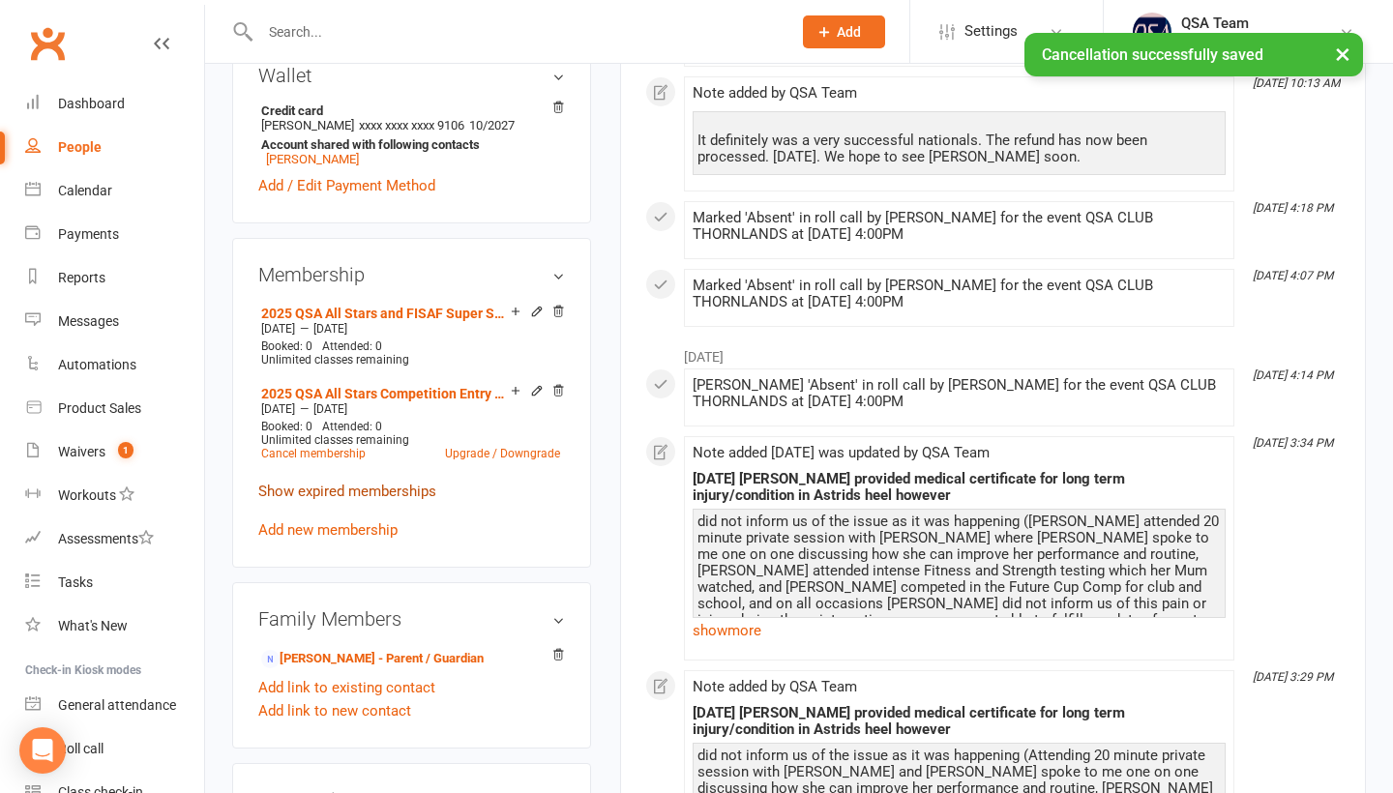
scroll to position [607, 0]
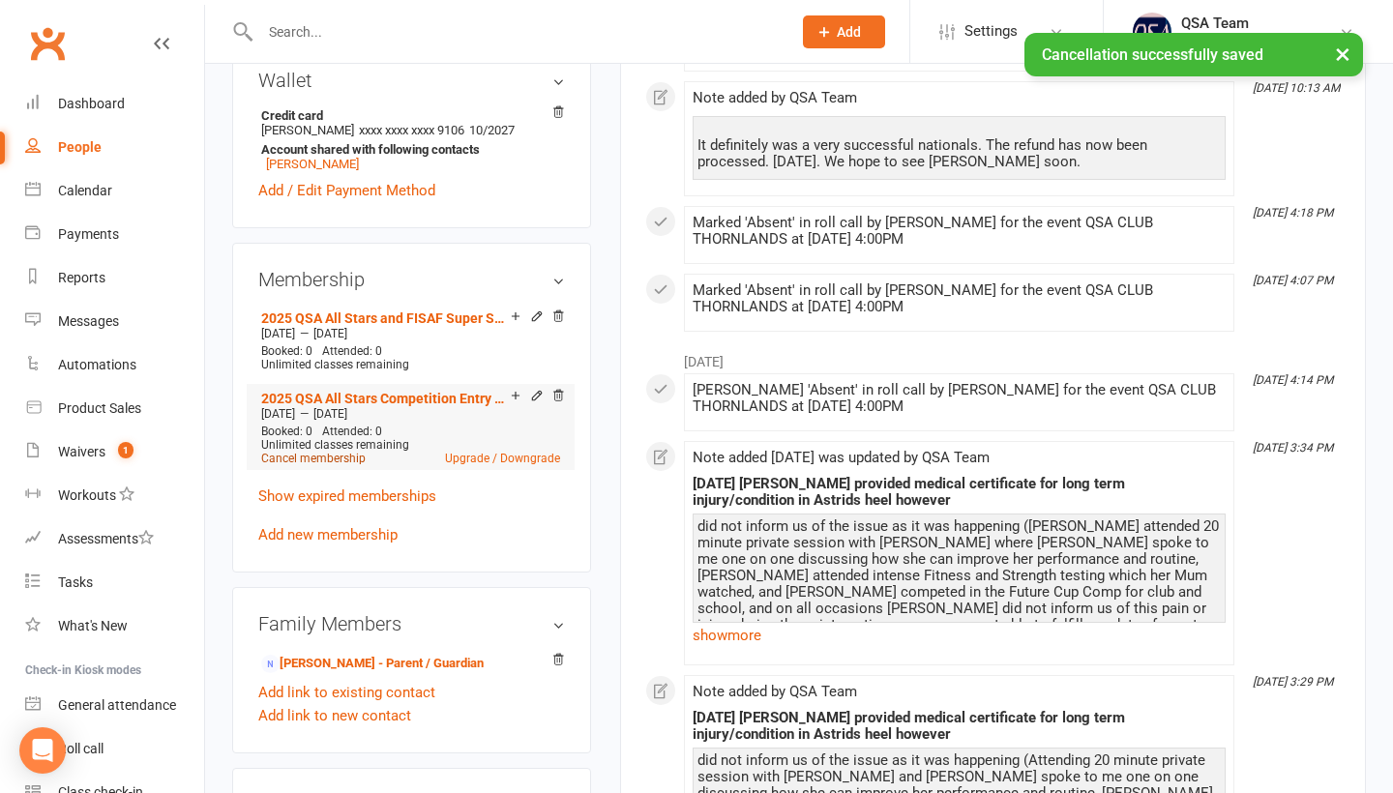
click at [338, 459] on link "Cancel membership" at bounding box center [313, 459] width 104 height 14
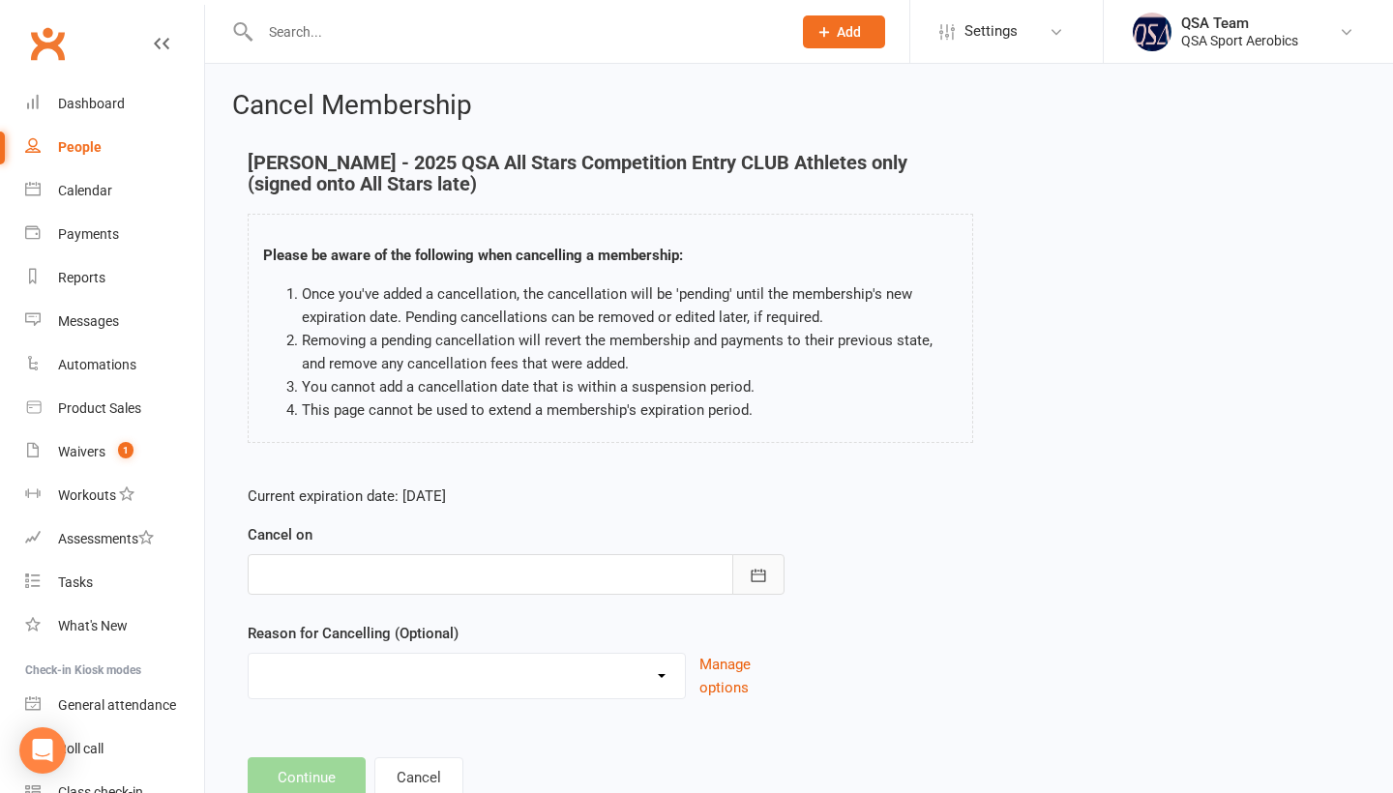
click at [758, 574] on icon "button" at bounding box center [758, 575] width 19 height 19
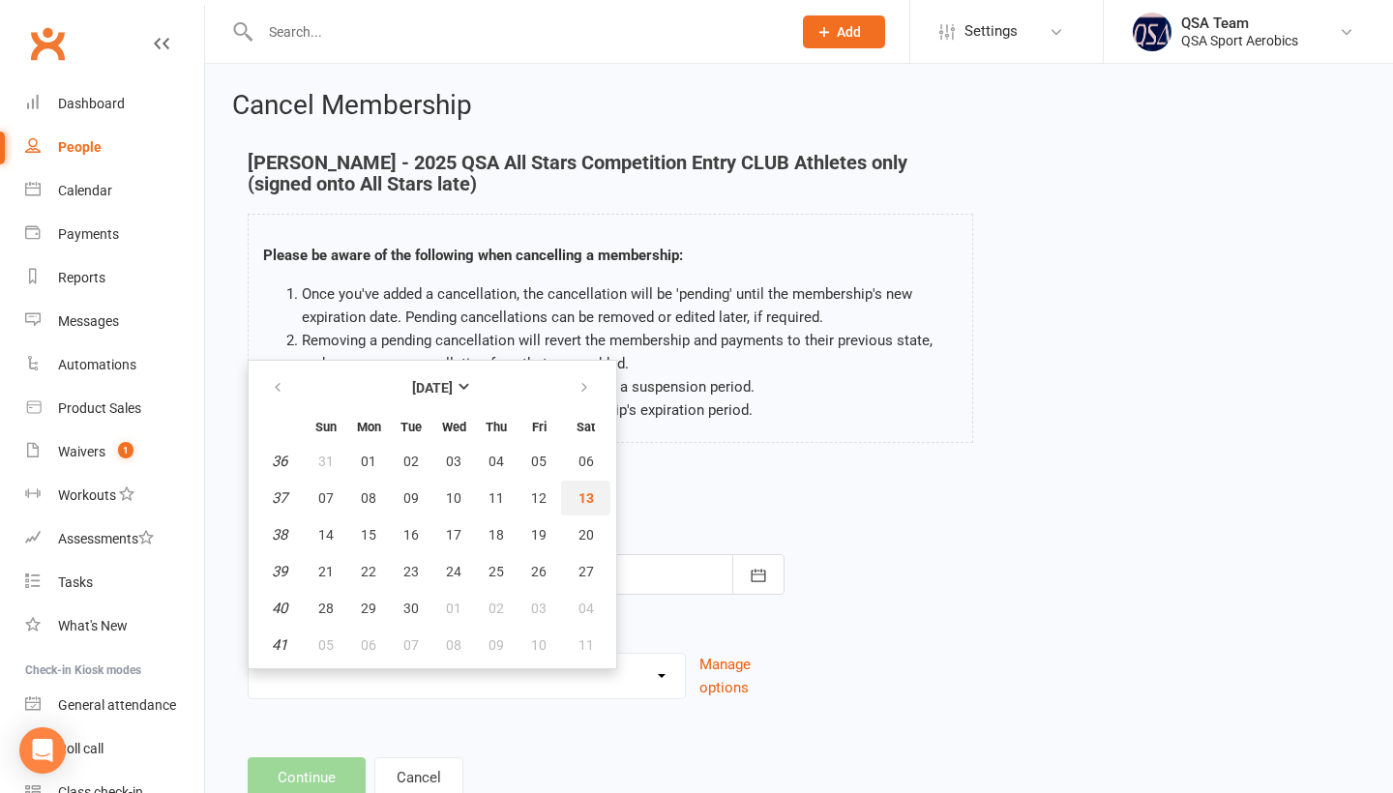
click at [591, 491] on span "13" at bounding box center [585, 497] width 15 height 15
type input "[DATE]"
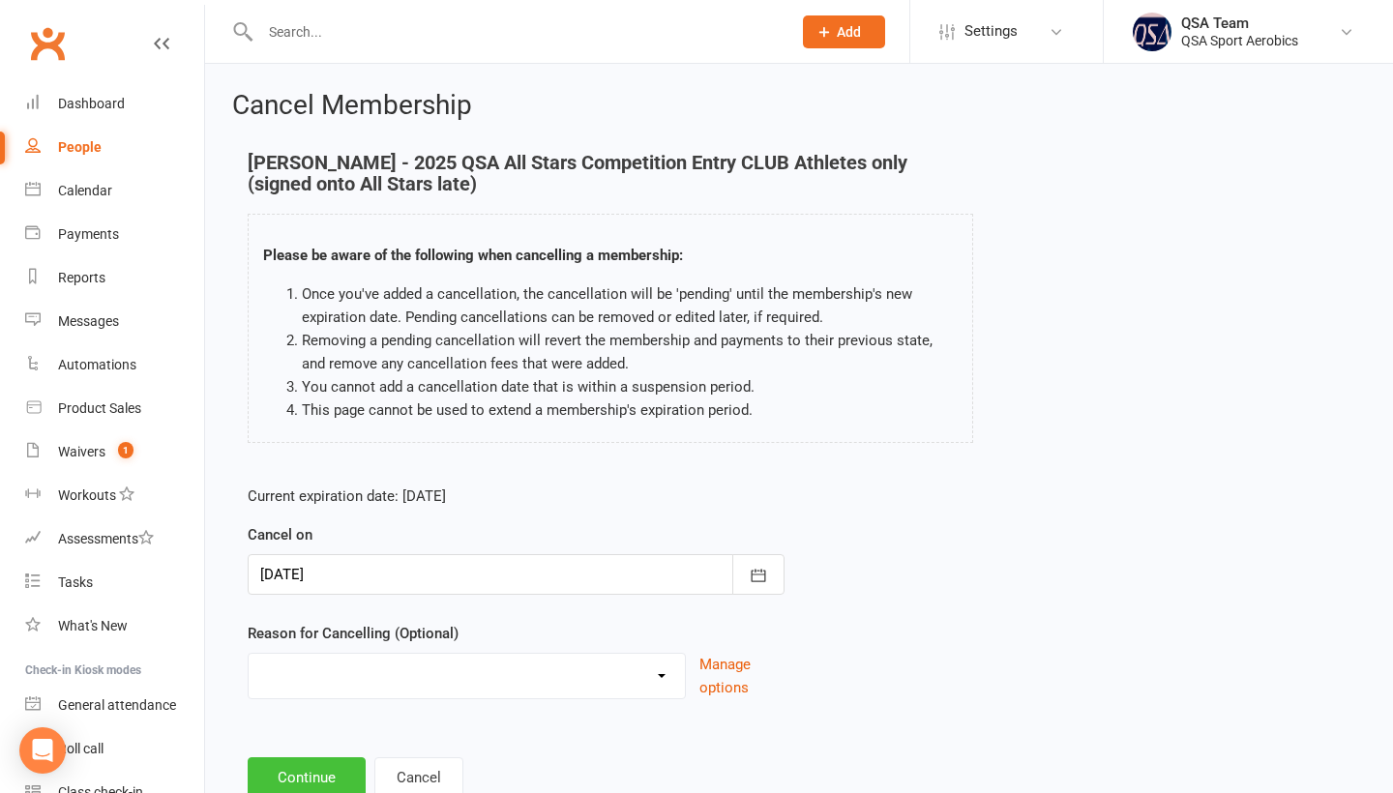
click at [304, 770] on button "Continue" at bounding box center [307, 777] width 118 height 41
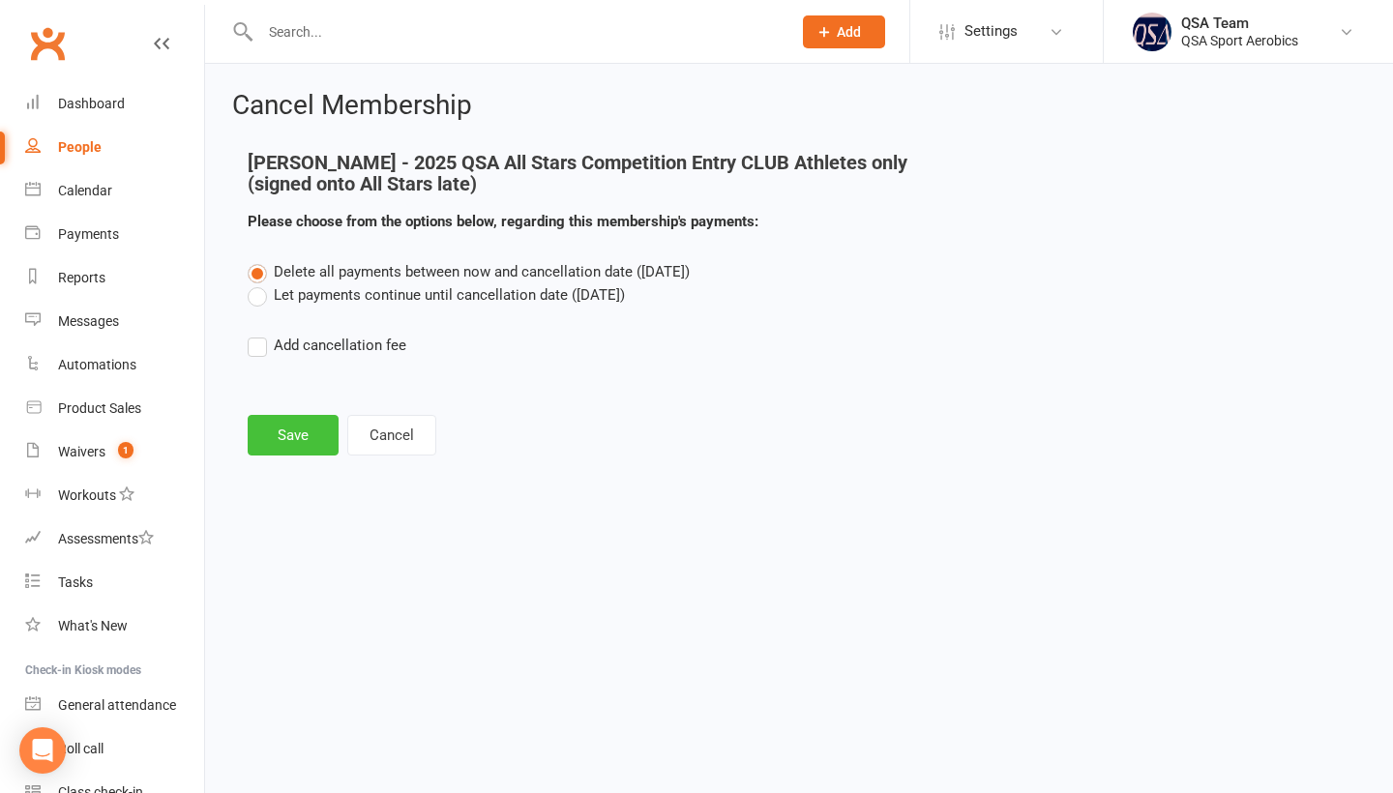
click at [282, 436] on button "Save" at bounding box center [293, 435] width 91 height 41
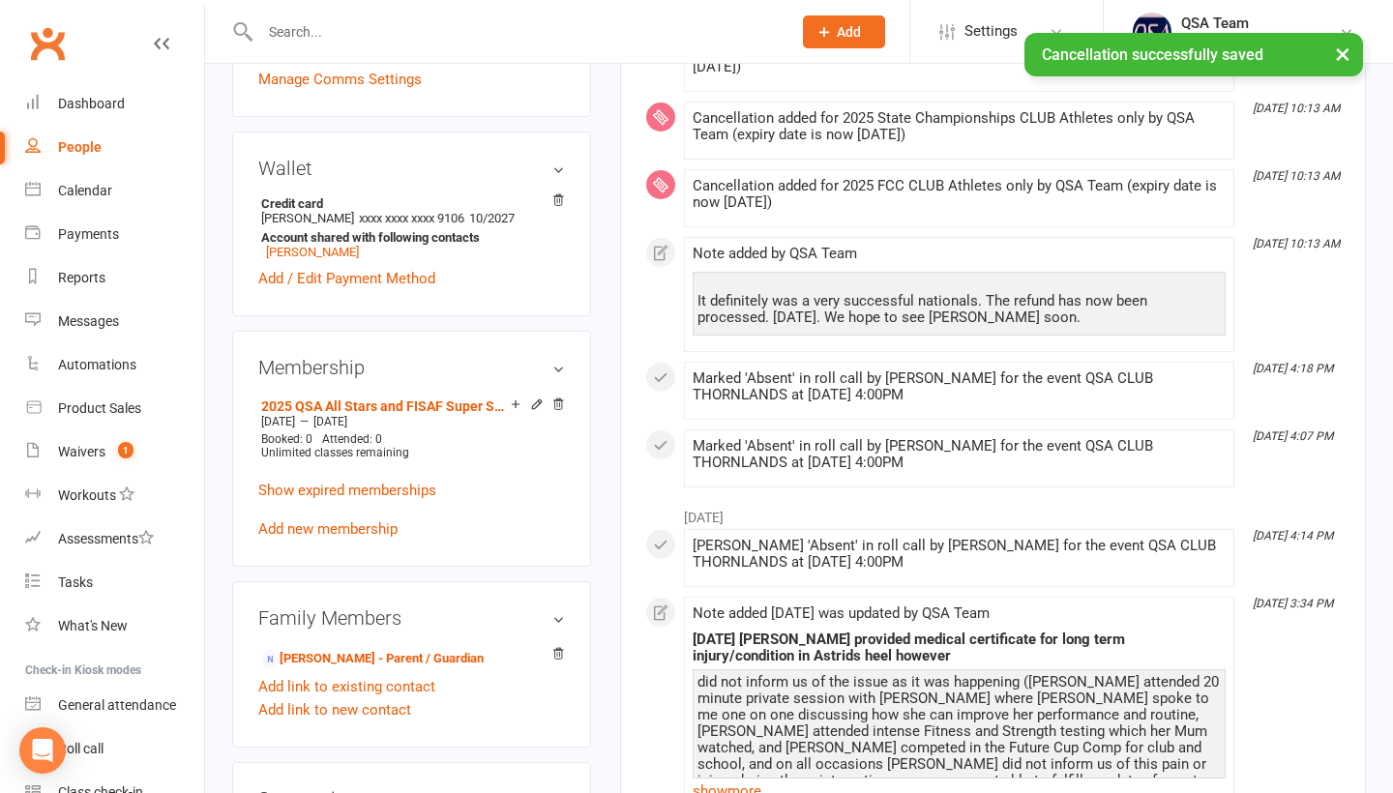
scroll to position [516, 0]
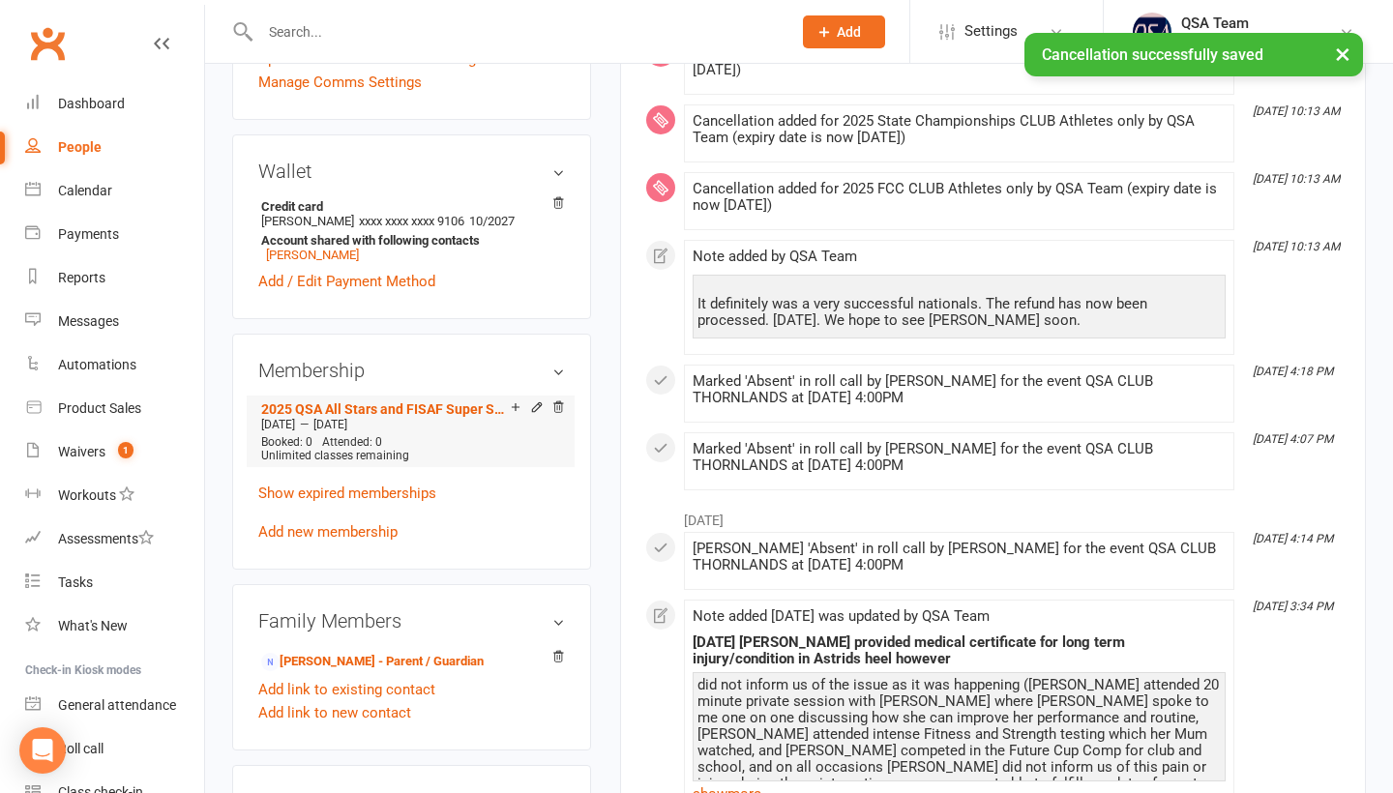
click at [556, 419] on div "[DATE] — [DATE]" at bounding box center [410, 424] width 309 height 15
click at [558, 412] on icon at bounding box center [558, 407] width 14 height 14
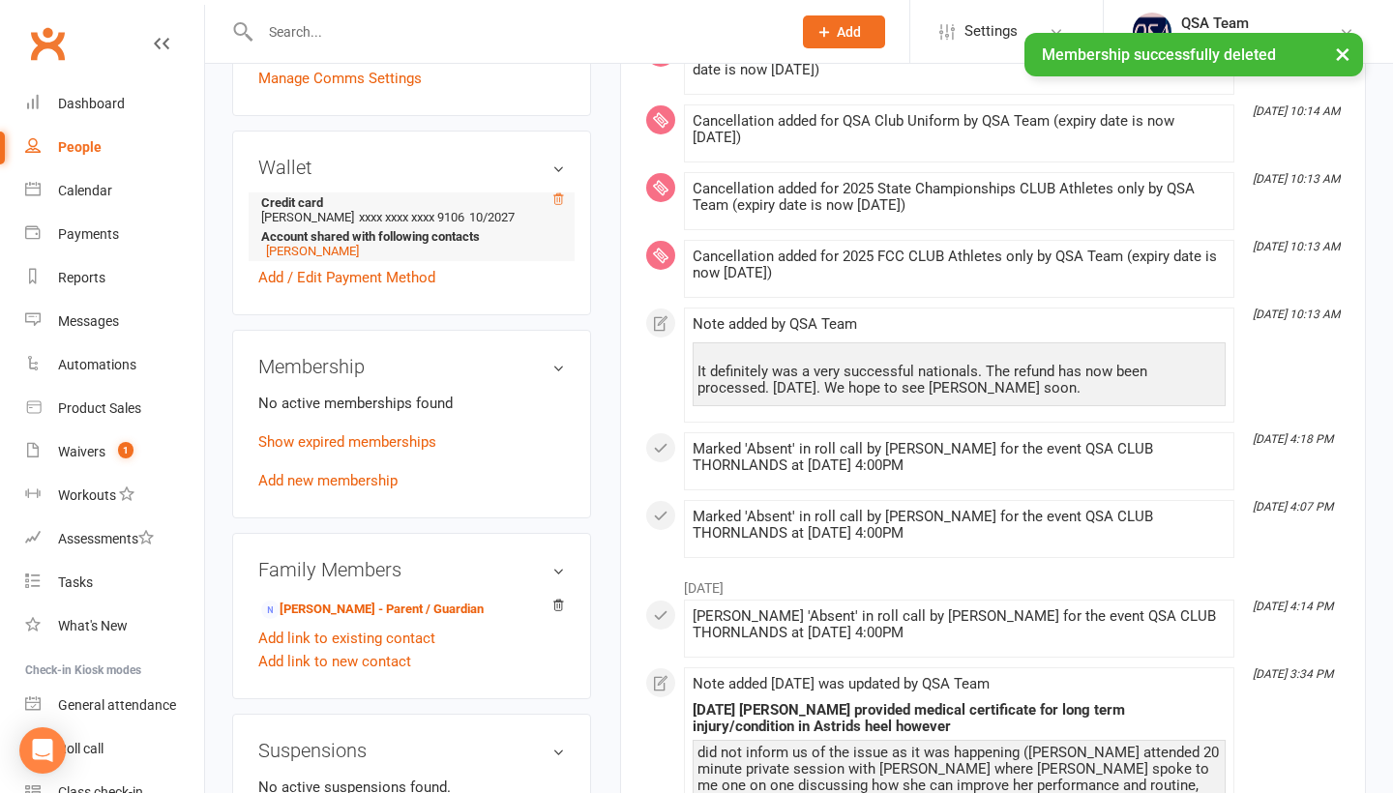
click at [558, 193] on icon at bounding box center [558, 199] width 14 height 14
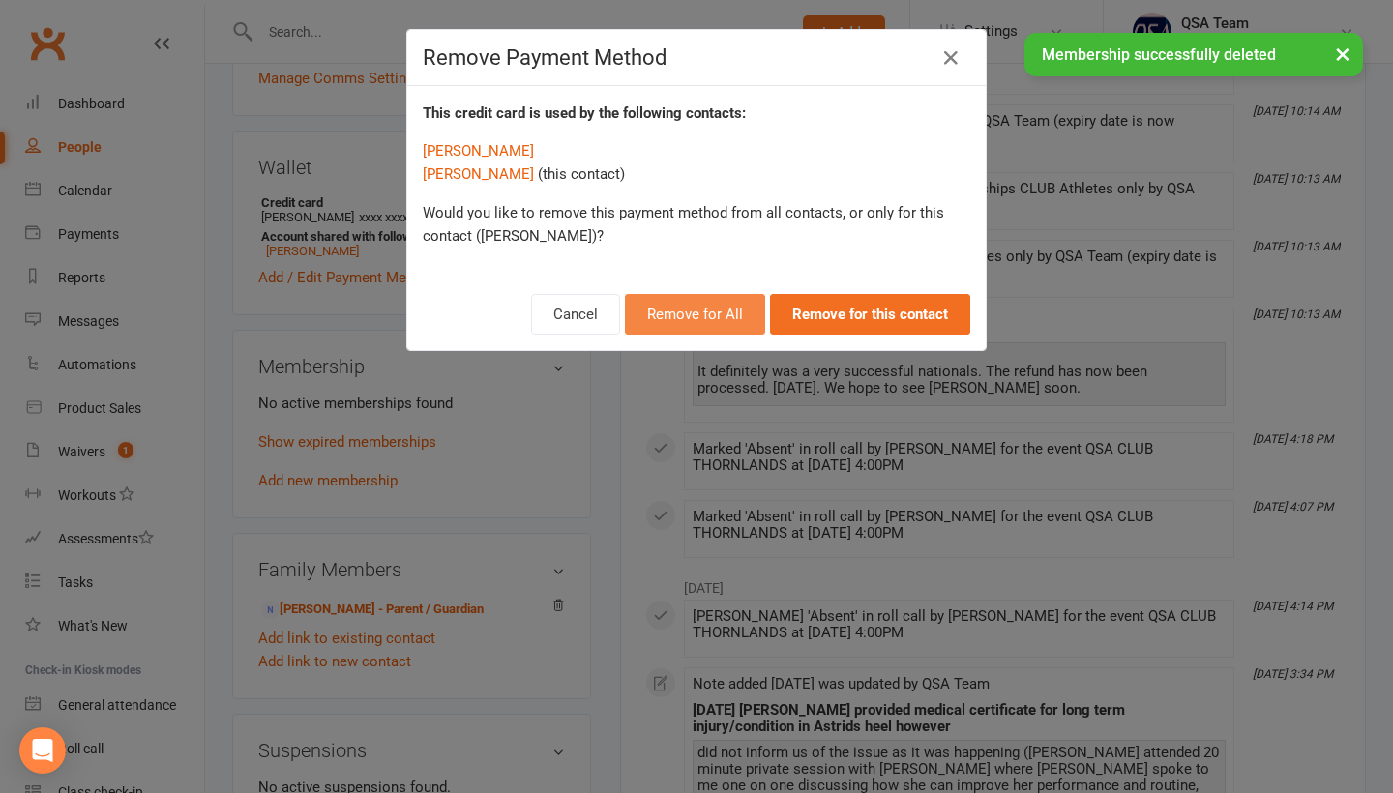
click at [712, 330] on button "Remove for All" at bounding box center [695, 314] width 140 height 41
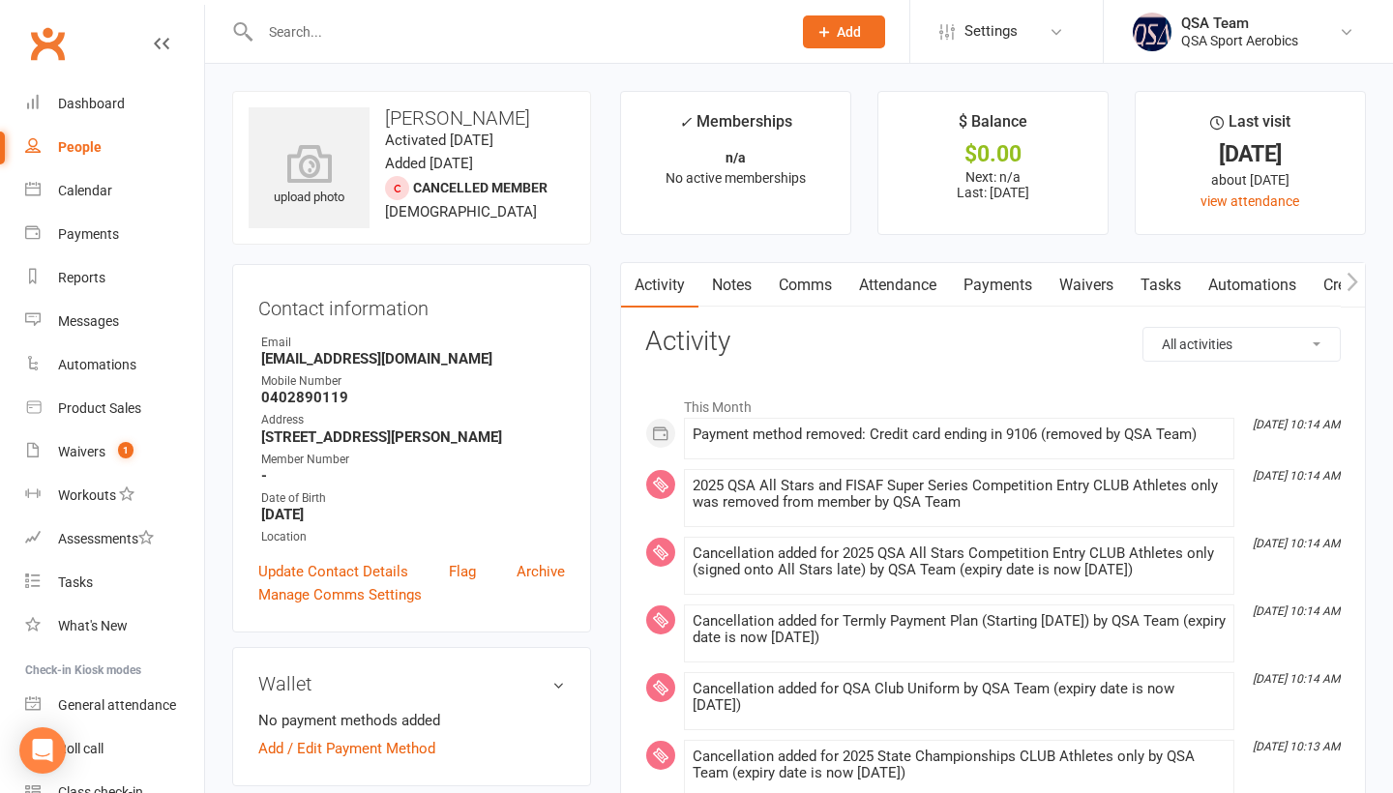
scroll to position [0, 0]
drag, startPoint x: 414, startPoint y: 358, endPoint x: 253, endPoint y: 354, distance: 160.6
click at [252, 355] on div "Contact information Owner Email [EMAIL_ADDRESS][DOMAIN_NAME] Mobile Number [PHO…" at bounding box center [411, 448] width 359 height 369
copy strong "[EMAIL_ADDRESS][DOMAIN_NAME]"
click at [536, 119] on h3 "[PERSON_NAME]" at bounding box center [412, 117] width 326 height 21
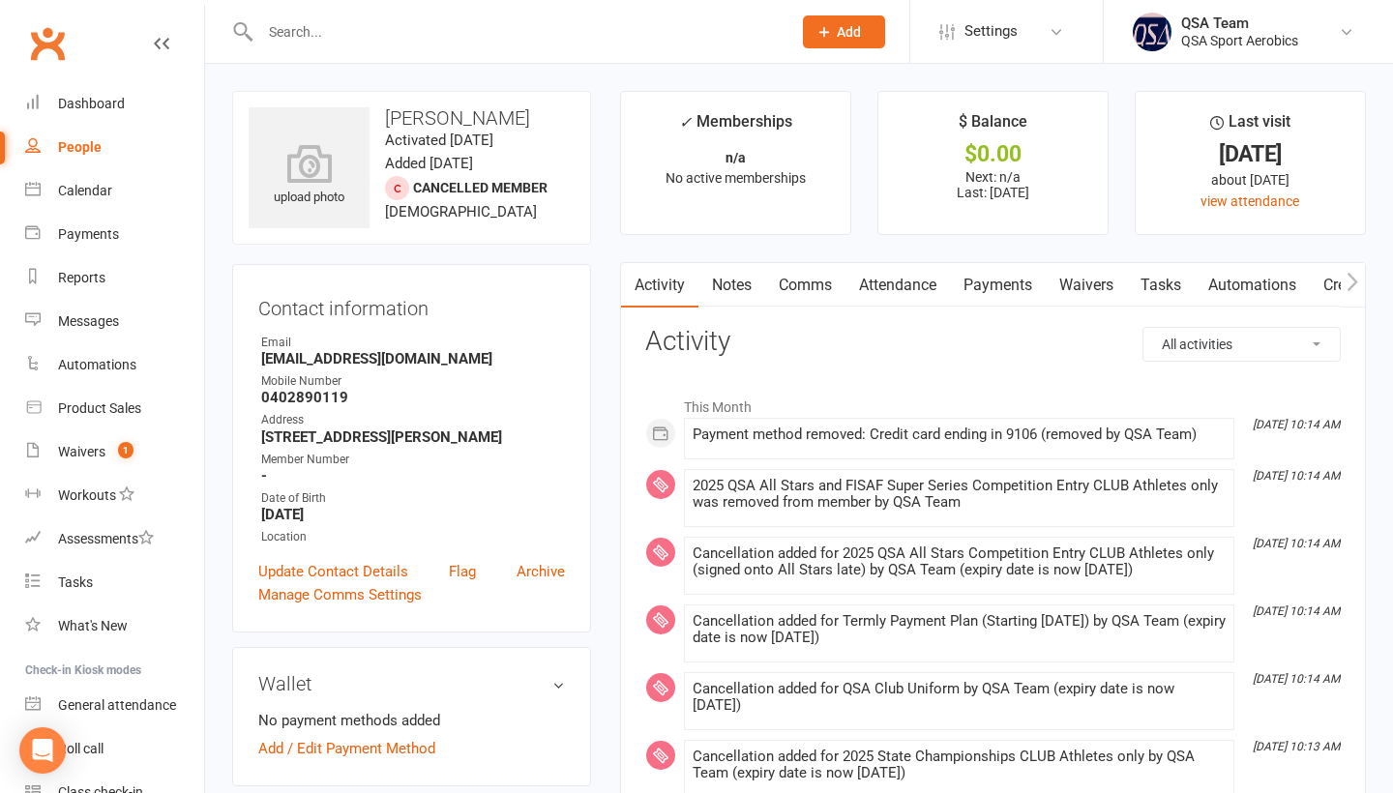
drag, startPoint x: 534, startPoint y: 119, endPoint x: 372, endPoint y: 117, distance: 161.5
click at [372, 117] on h3 "[PERSON_NAME]" at bounding box center [412, 117] width 326 height 21
copy h3 "[PERSON_NAME]"
click at [96, 192] on div "Calendar" at bounding box center [85, 190] width 54 height 15
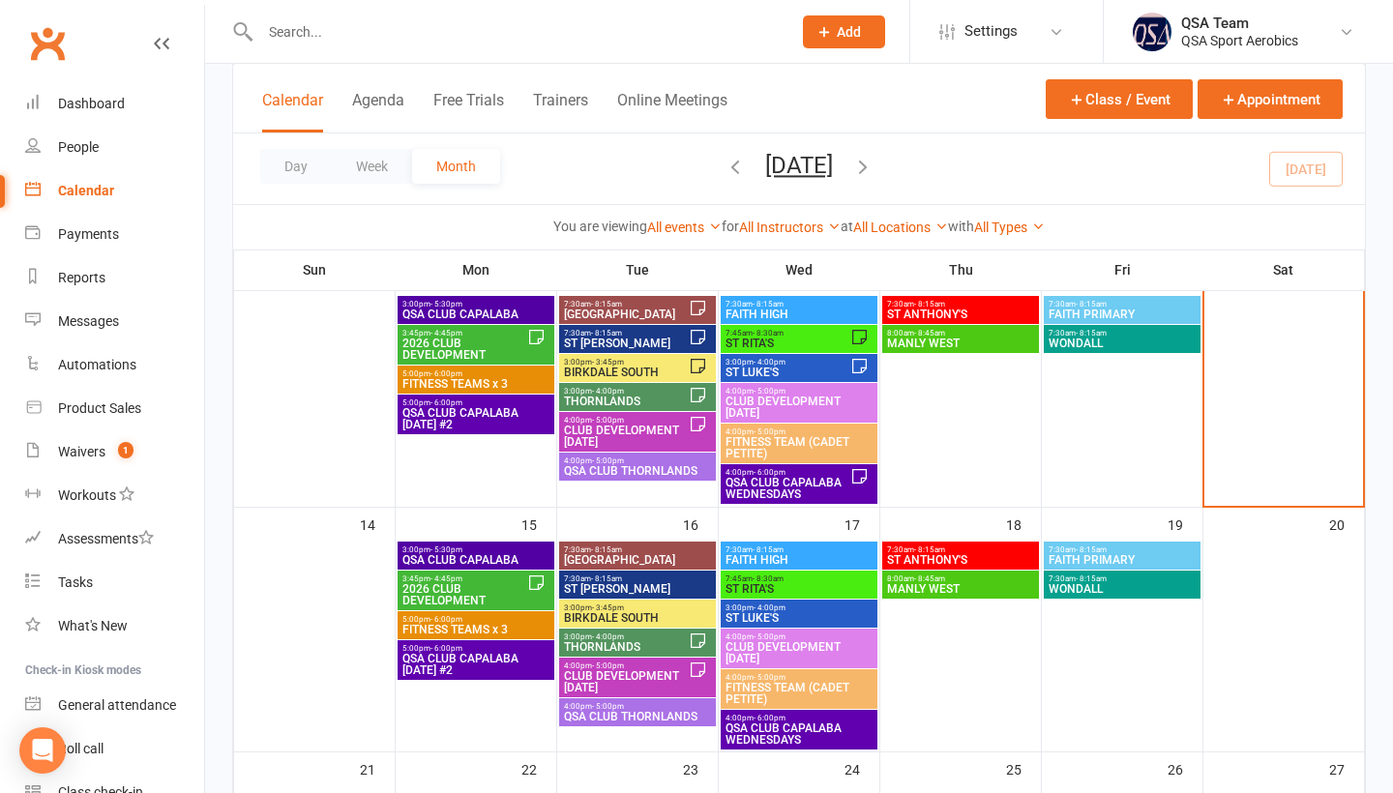
scroll to position [414, 0]
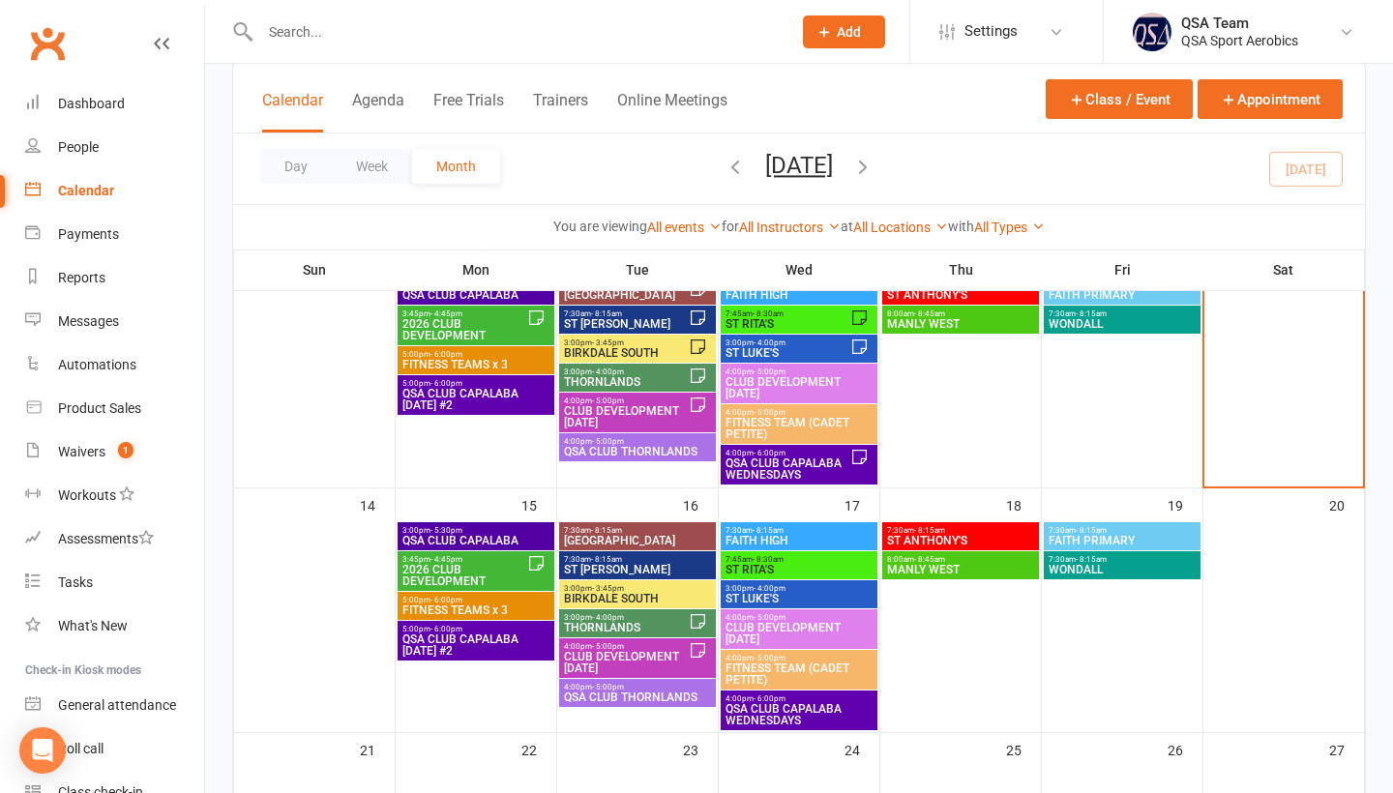
click at [637, 694] on span "QSA CLUB THORNLANDS" at bounding box center [637, 698] width 149 height 12
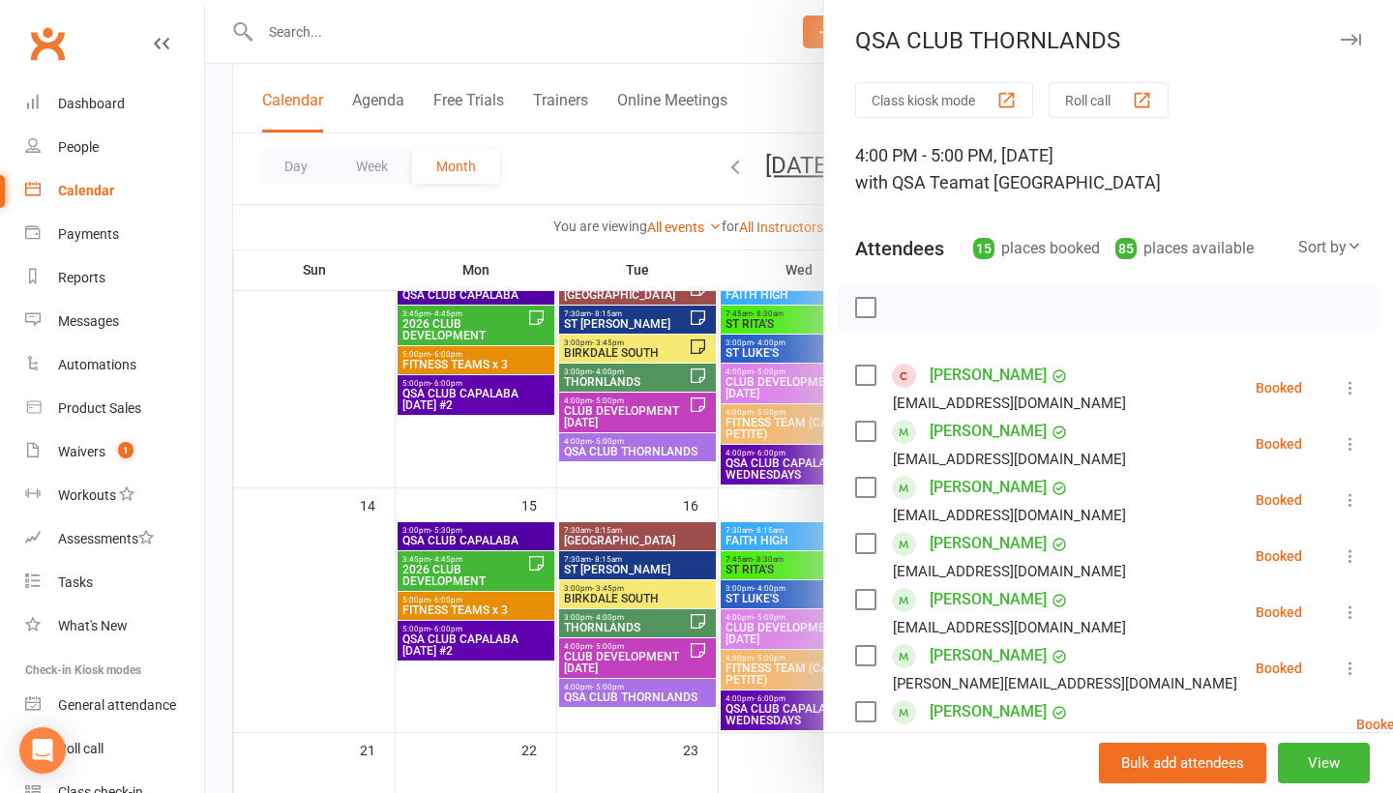
click at [1347, 388] on icon at bounding box center [1350, 387] width 19 height 19
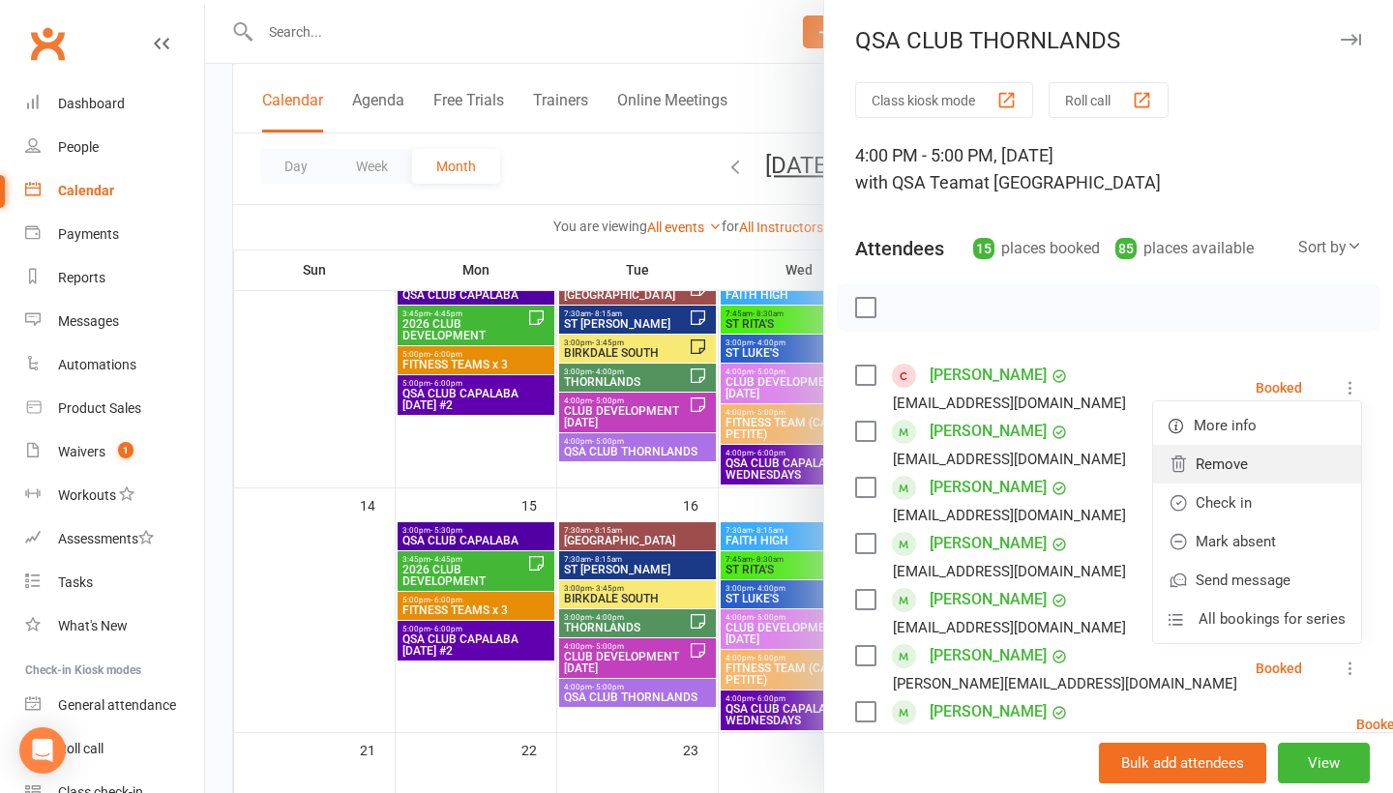
click at [1294, 458] on link "Remove" at bounding box center [1257, 464] width 208 height 39
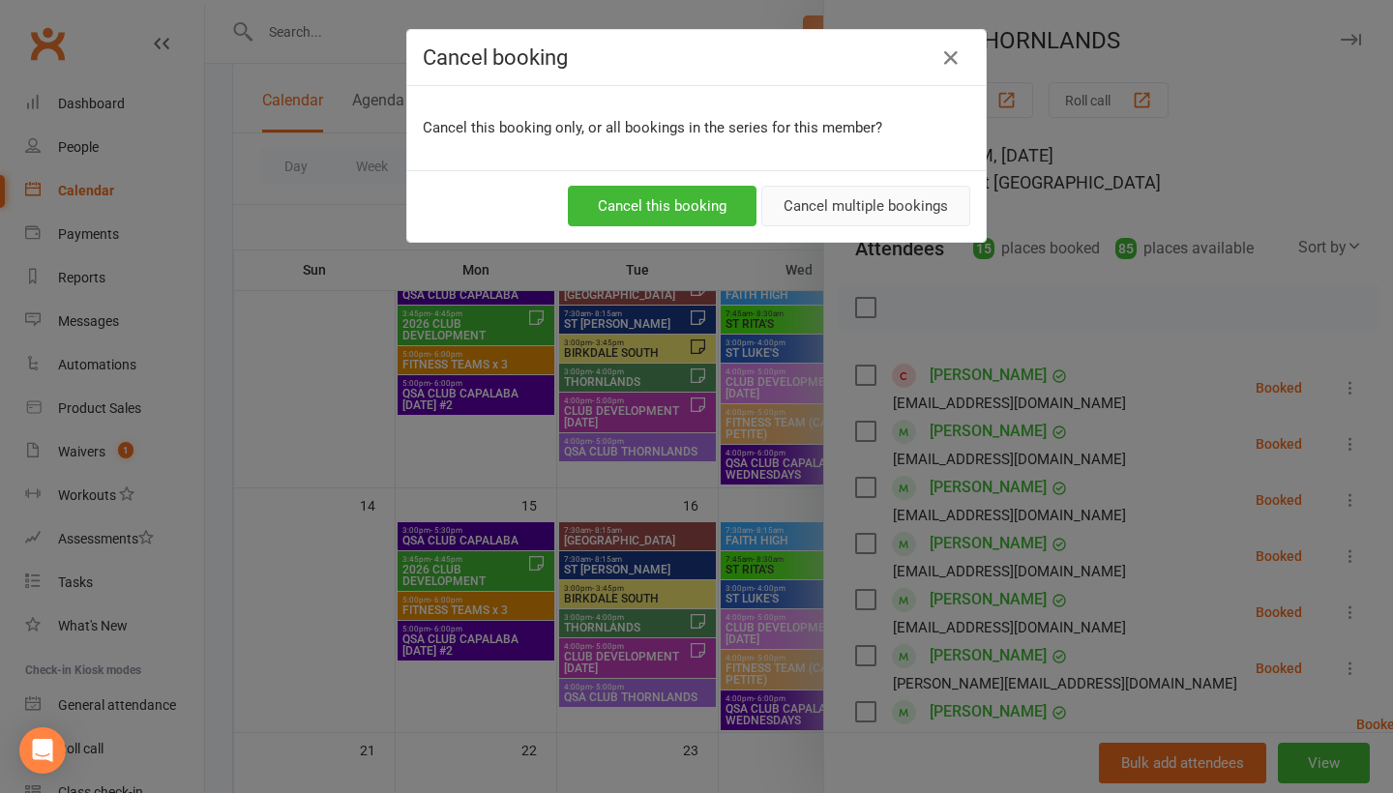
click at [868, 203] on button "Cancel multiple bookings" at bounding box center [865, 206] width 209 height 41
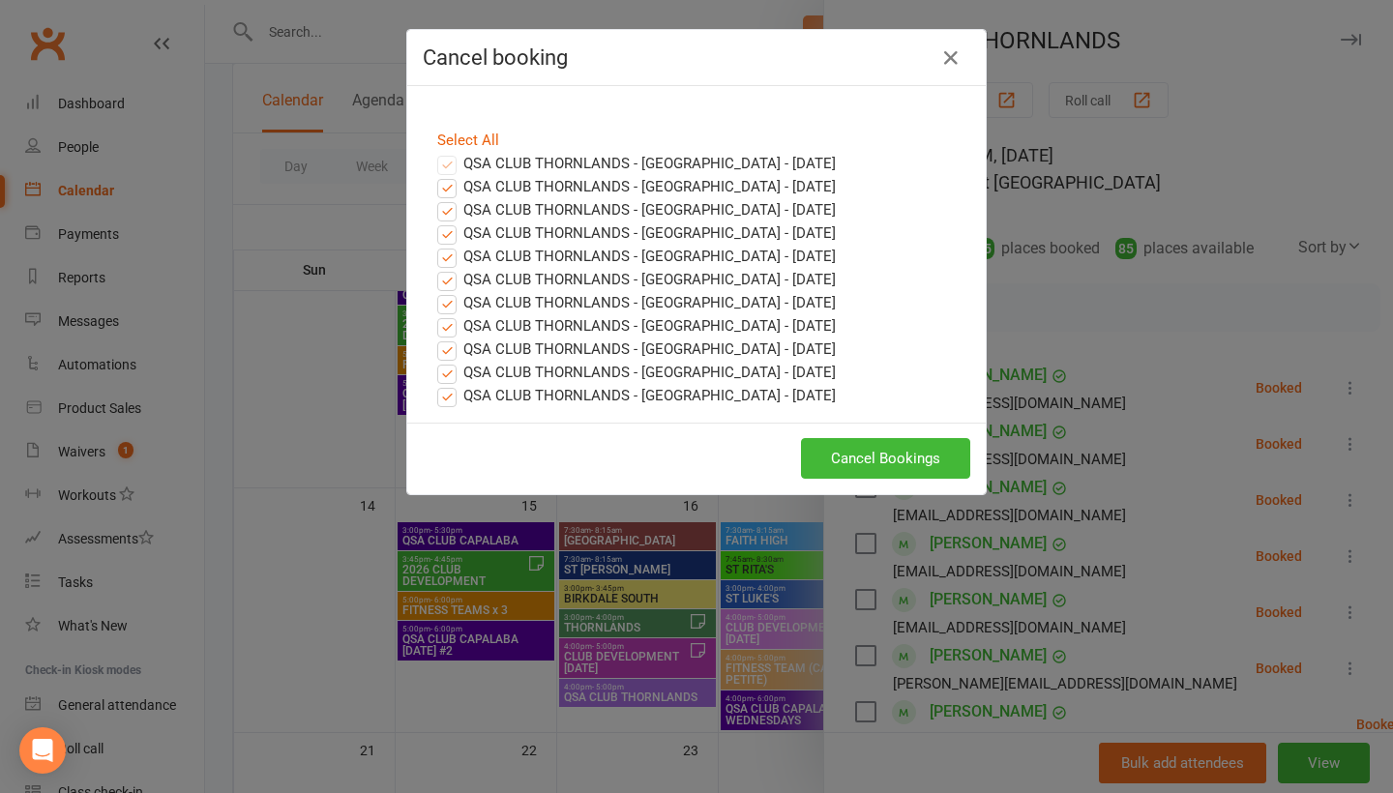
click at [891, 462] on button "Cancel Bookings" at bounding box center [885, 458] width 169 height 41
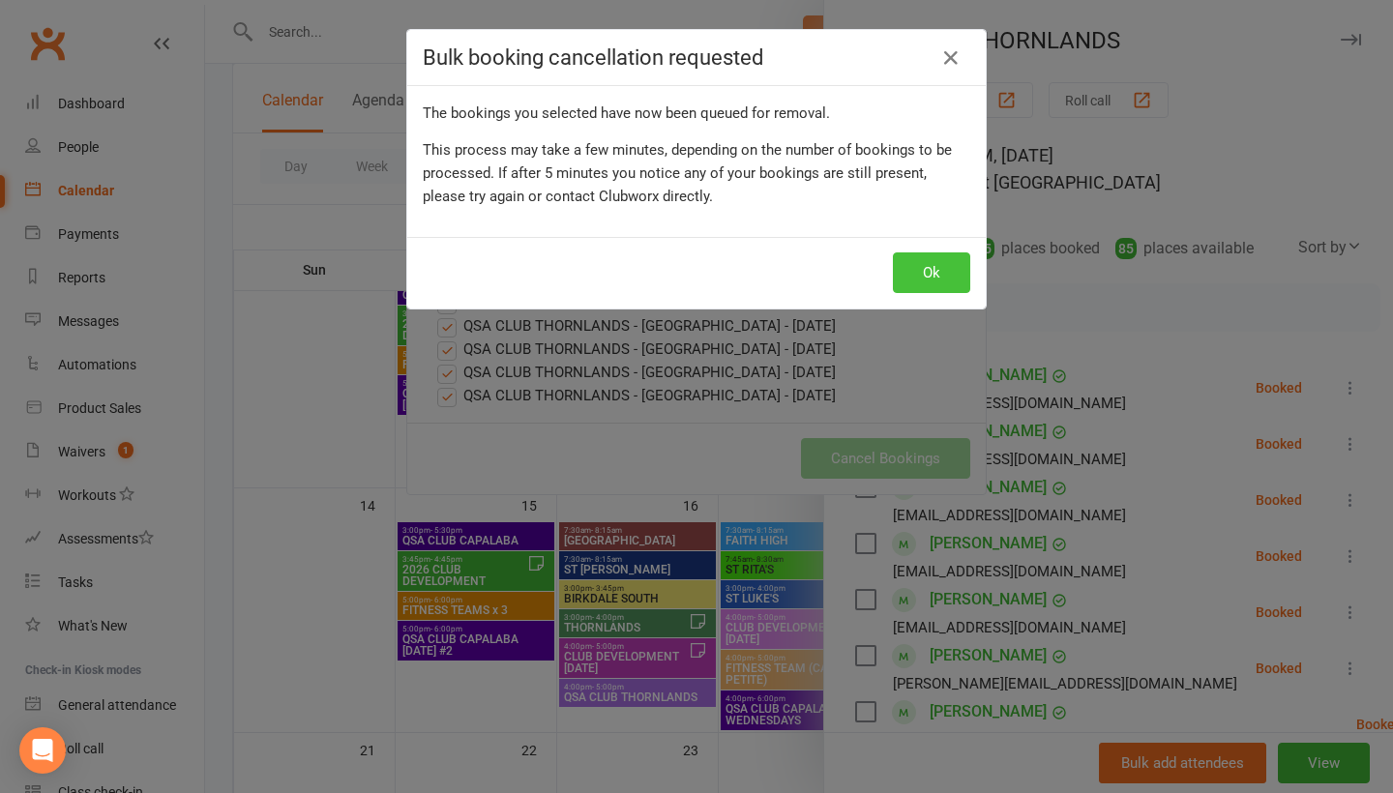
click at [925, 272] on button "Ok" at bounding box center [931, 272] width 77 height 41
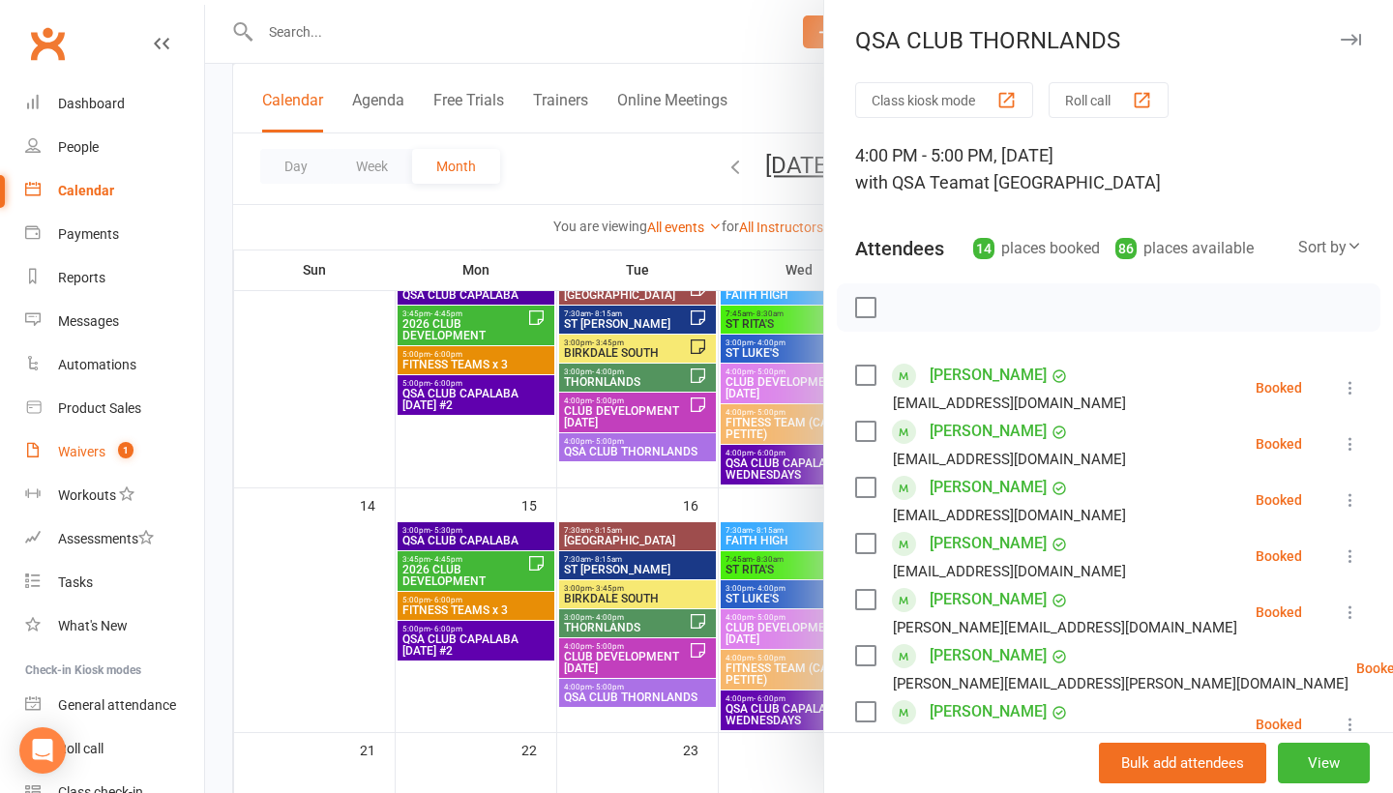
click at [82, 451] on div "Waivers" at bounding box center [81, 451] width 47 height 15
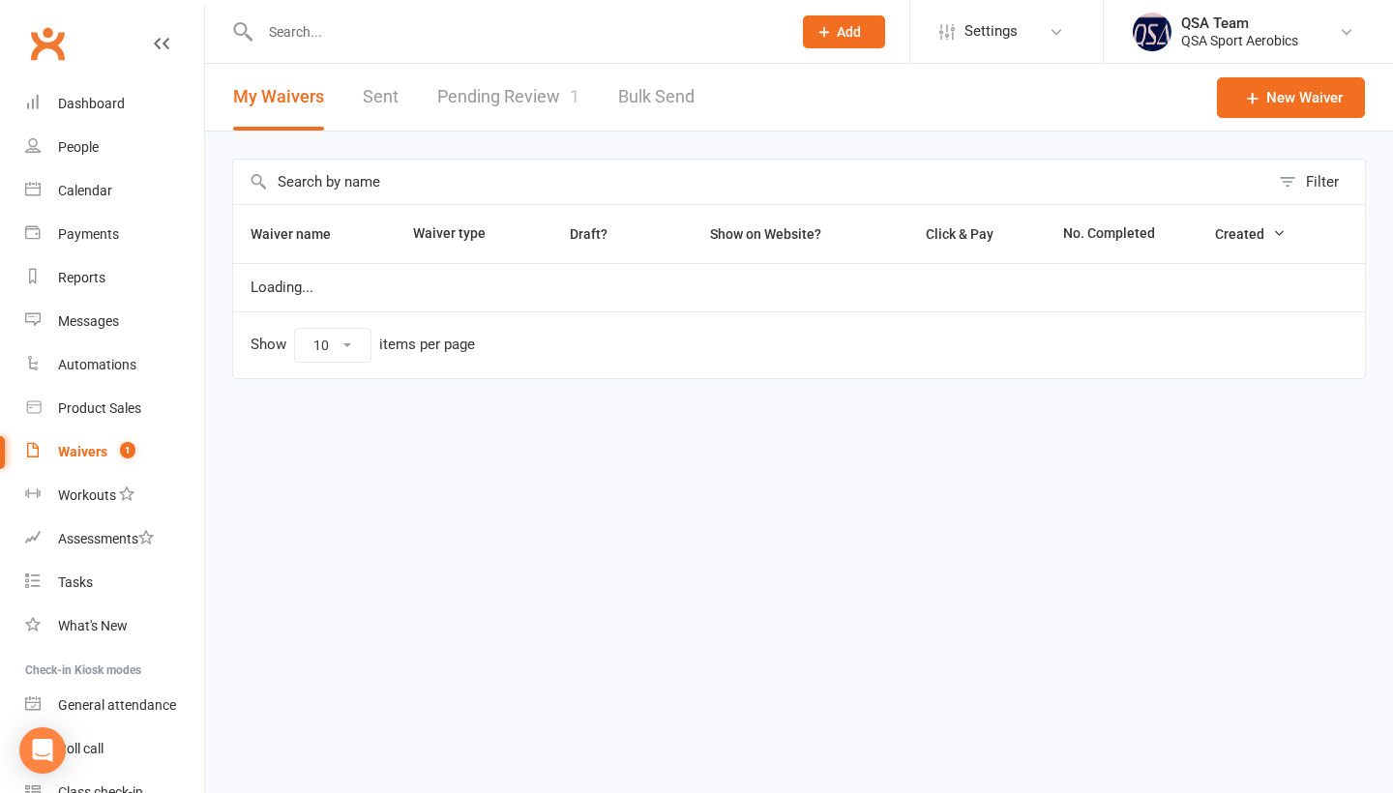
click at [511, 100] on link "Pending Review 1" at bounding box center [508, 97] width 142 height 67
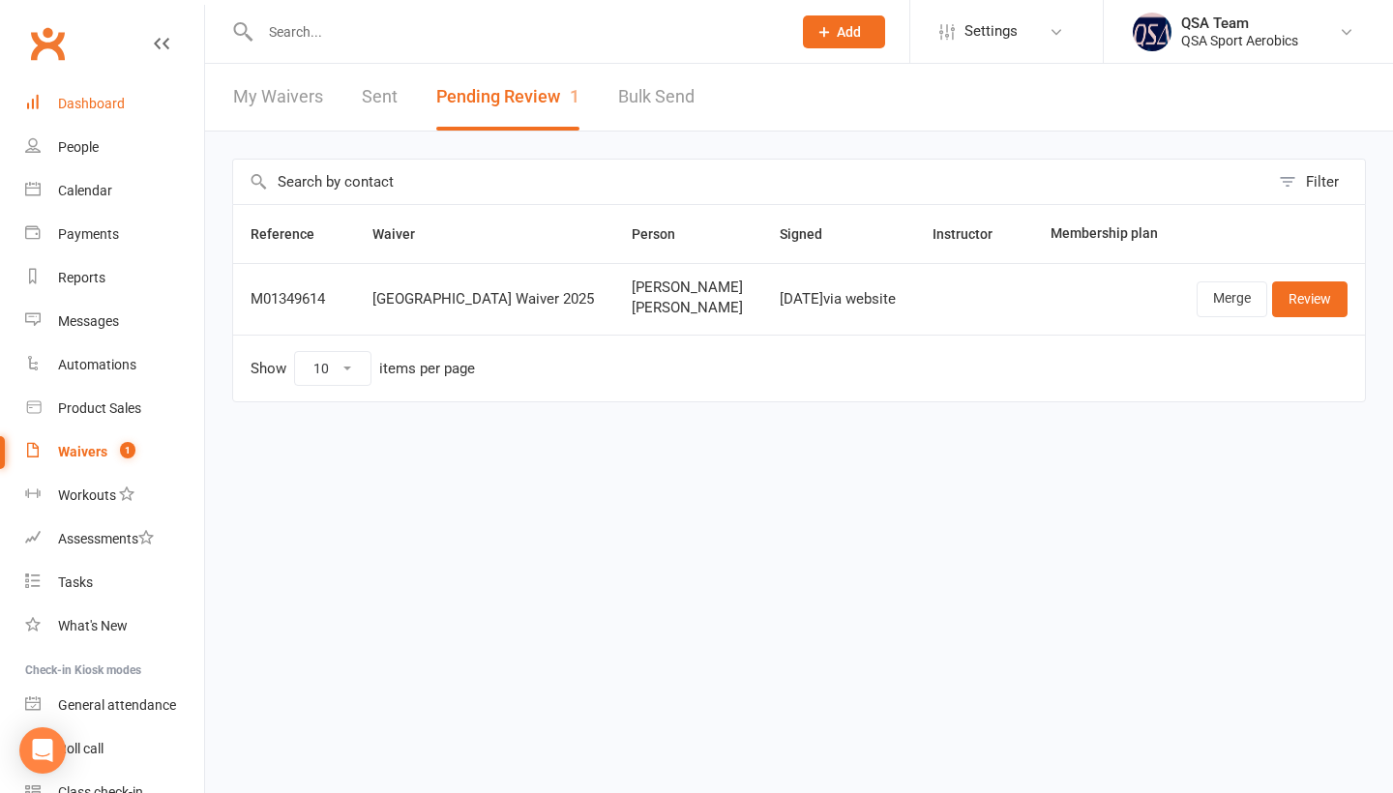
click at [82, 83] on link "Dashboard" at bounding box center [114, 104] width 179 height 44
